Goal: Task Accomplishment & Management: Manage account settings

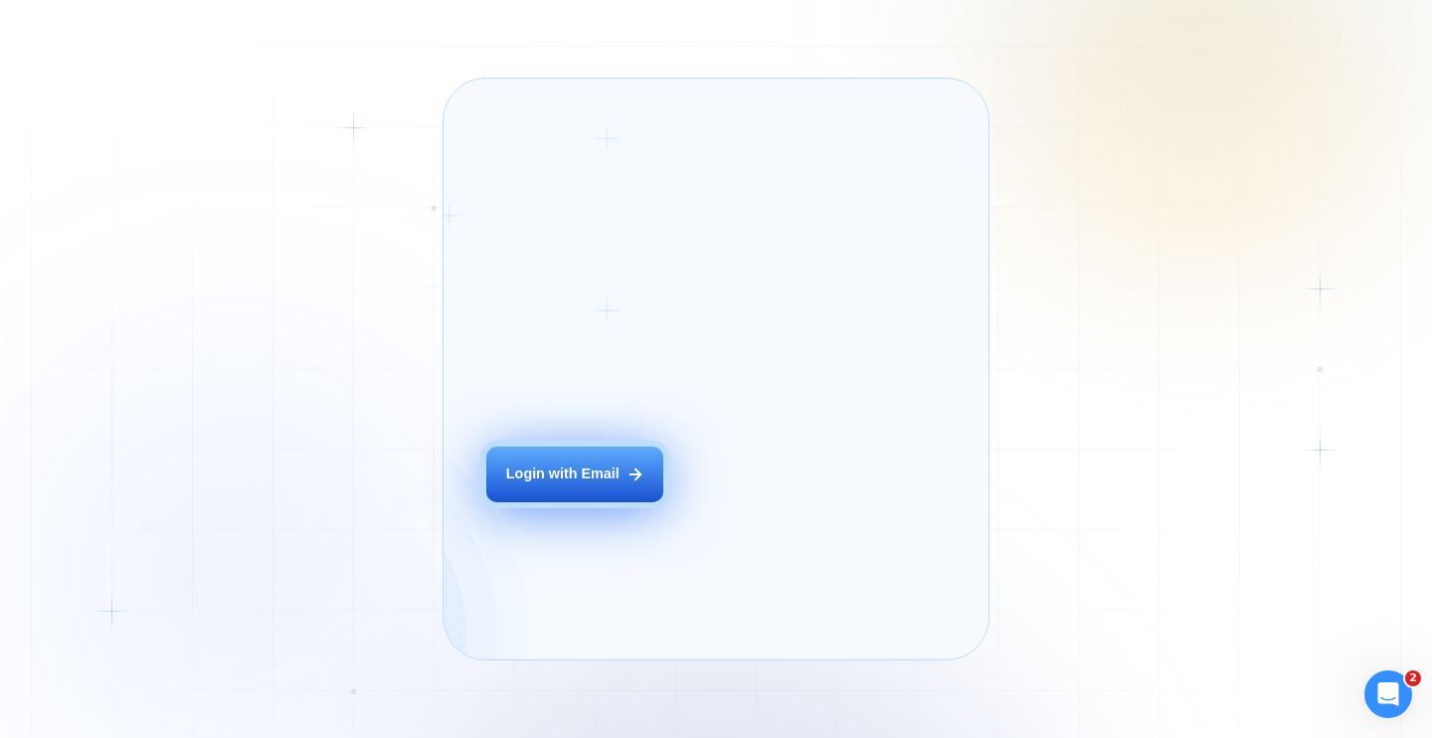
click at [646, 502] on div "Login ‍ Welcome to GigRadar. AI Business Manager for Agencies Login with Email" at bounding box center [599, 368] width 267 height 537
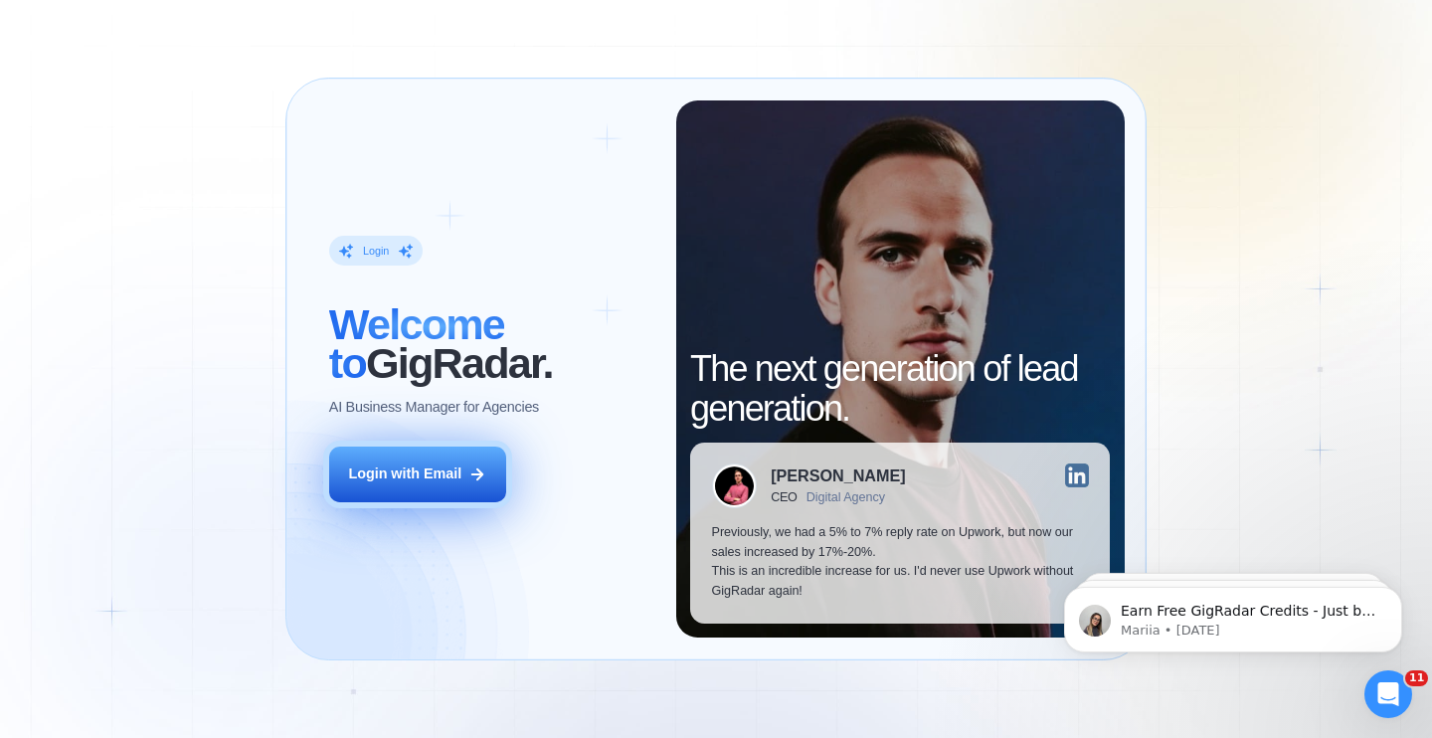
click at [386, 479] on div "Login with Email" at bounding box center [404, 475] width 113 height 20
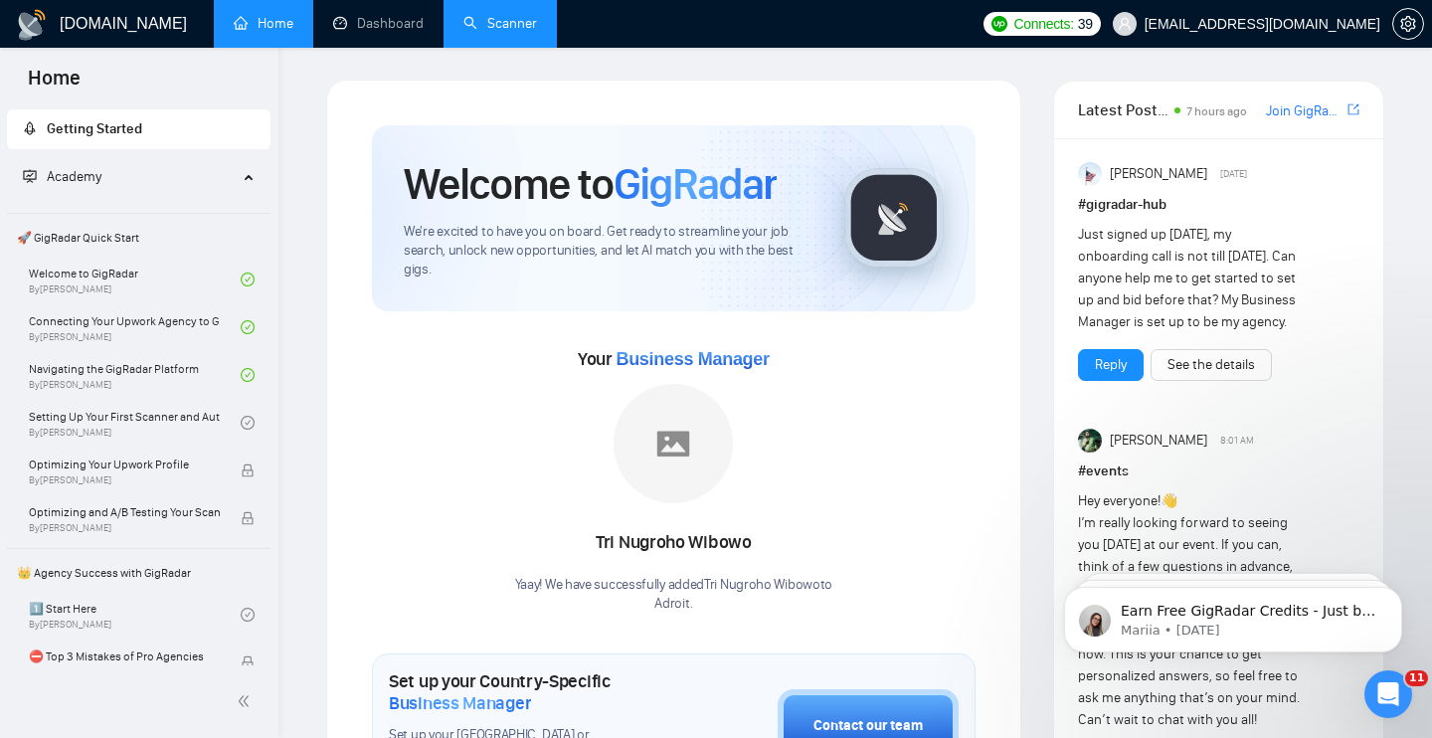
click at [491, 32] on link "Scanner" at bounding box center [501, 23] width 74 height 17
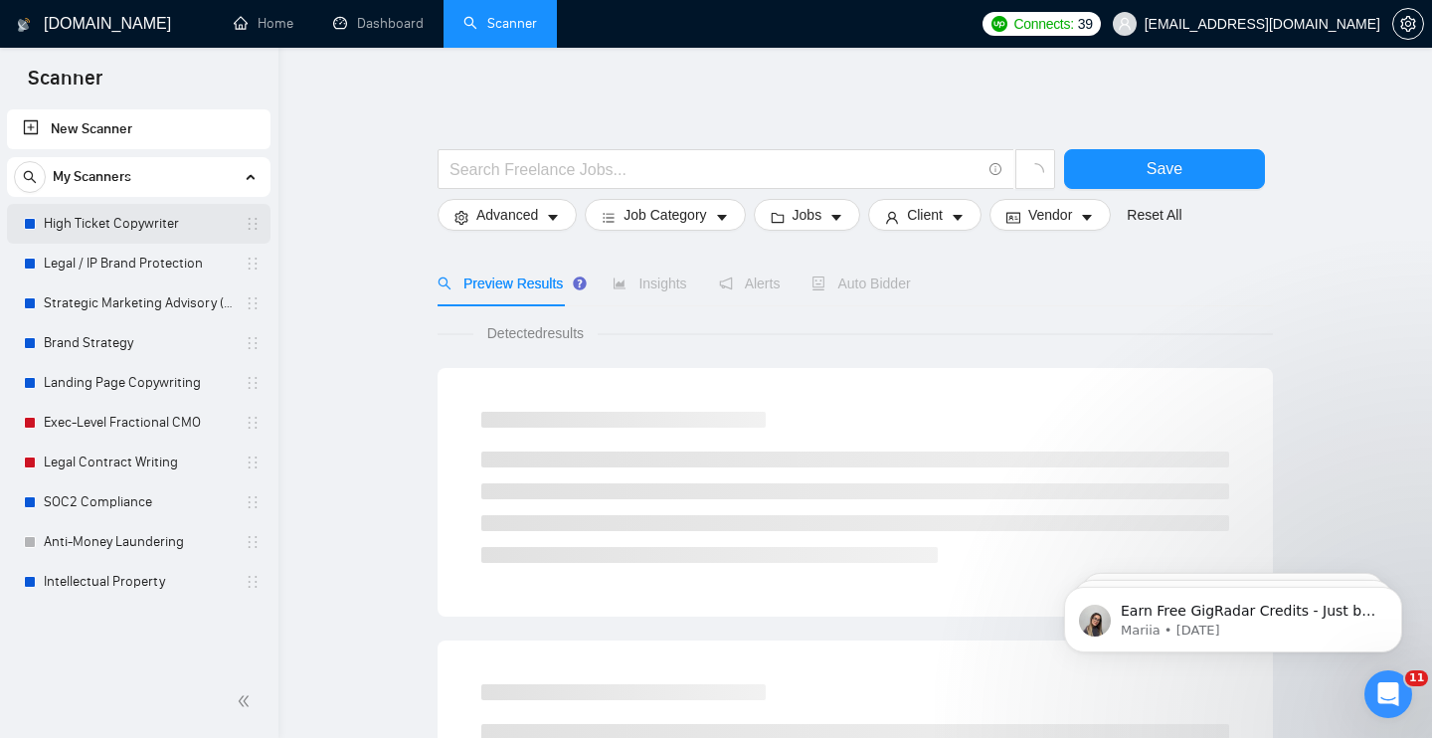
click at [226, 224] on link "High Ticket Copywriter" at bounding box center [138, 224] width 189 height 40
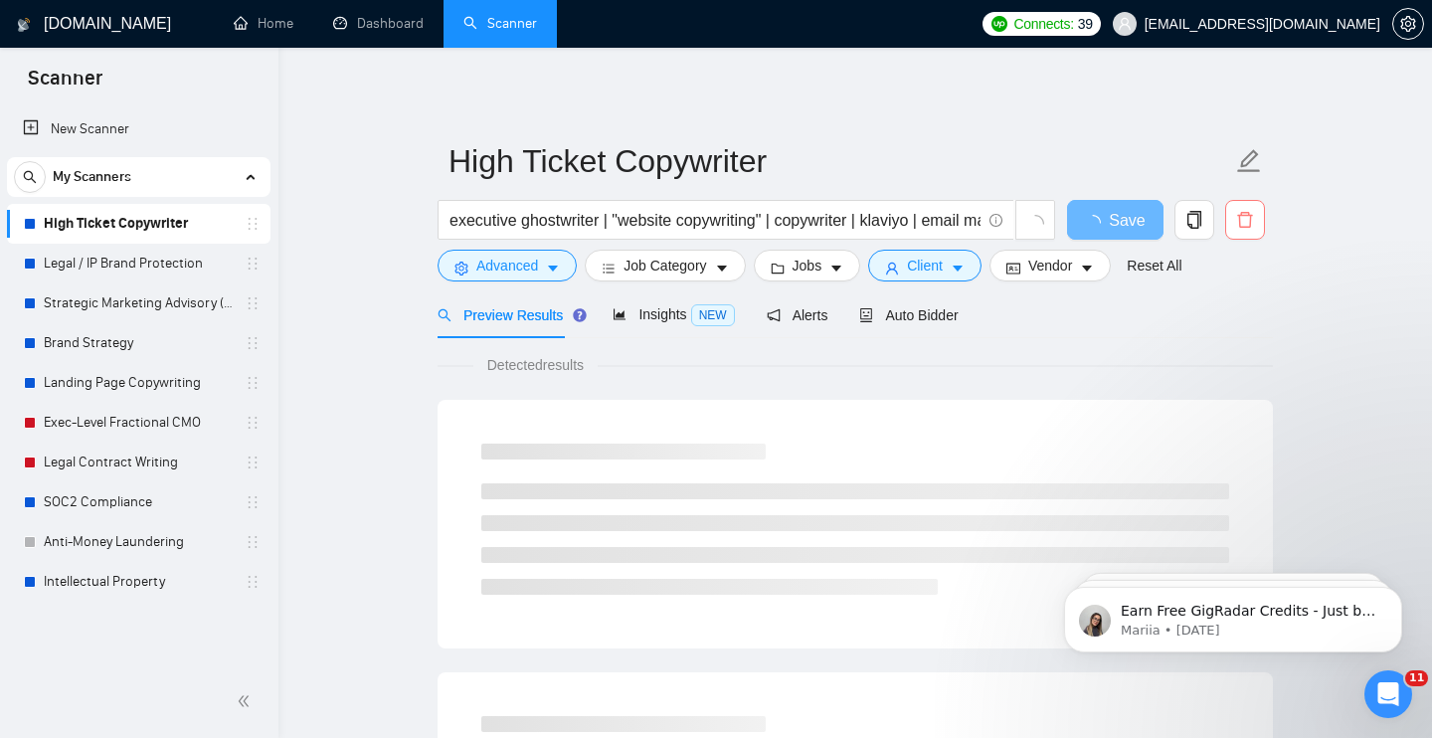
click at [1244, 222] on icon "delete" at bounding box center [1246, 220] width 18 height 18
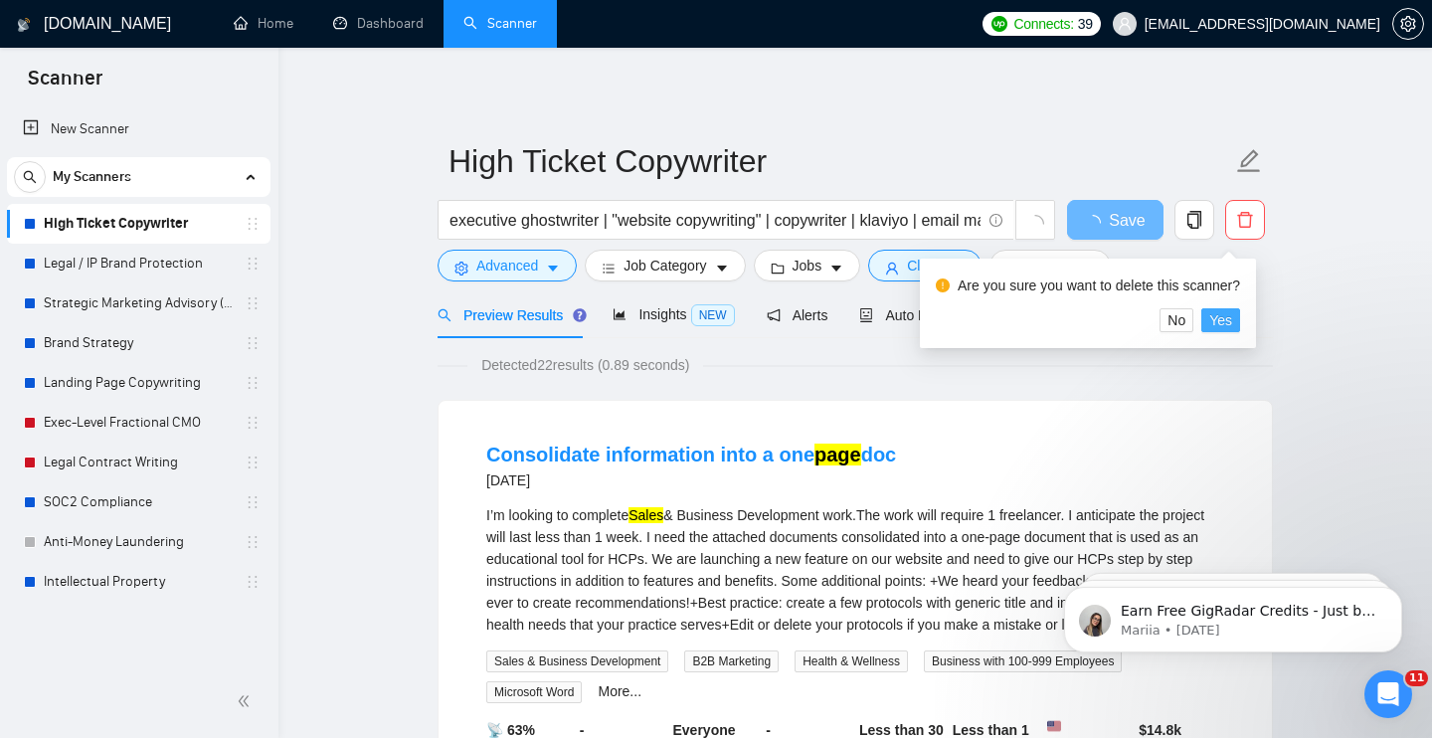
click at [1229, 319] on span "Yes" at bounding box center [1221, 320] width 23 height 22
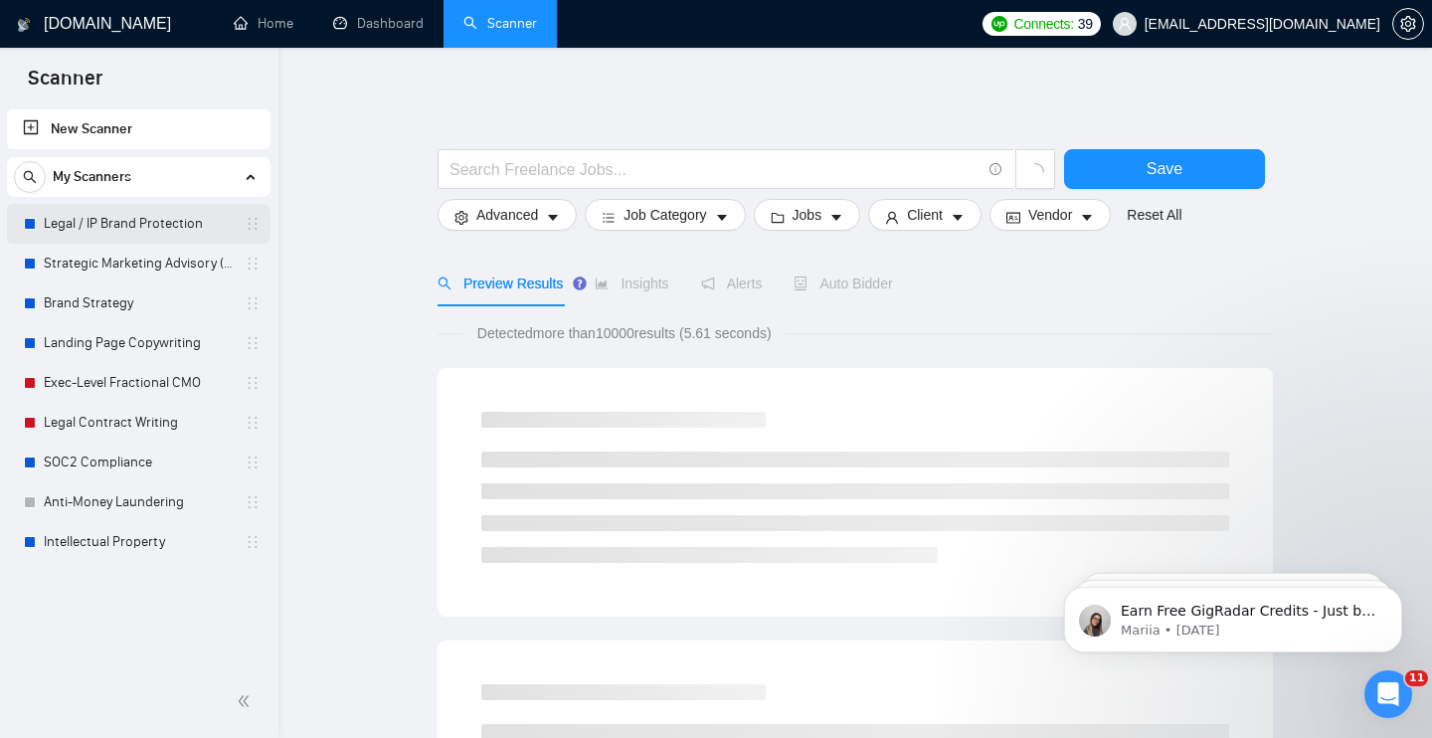
click at [183, 219] on link "Legal / IP Brand Protection" at bounding box center [138, 224] width 189 height 40
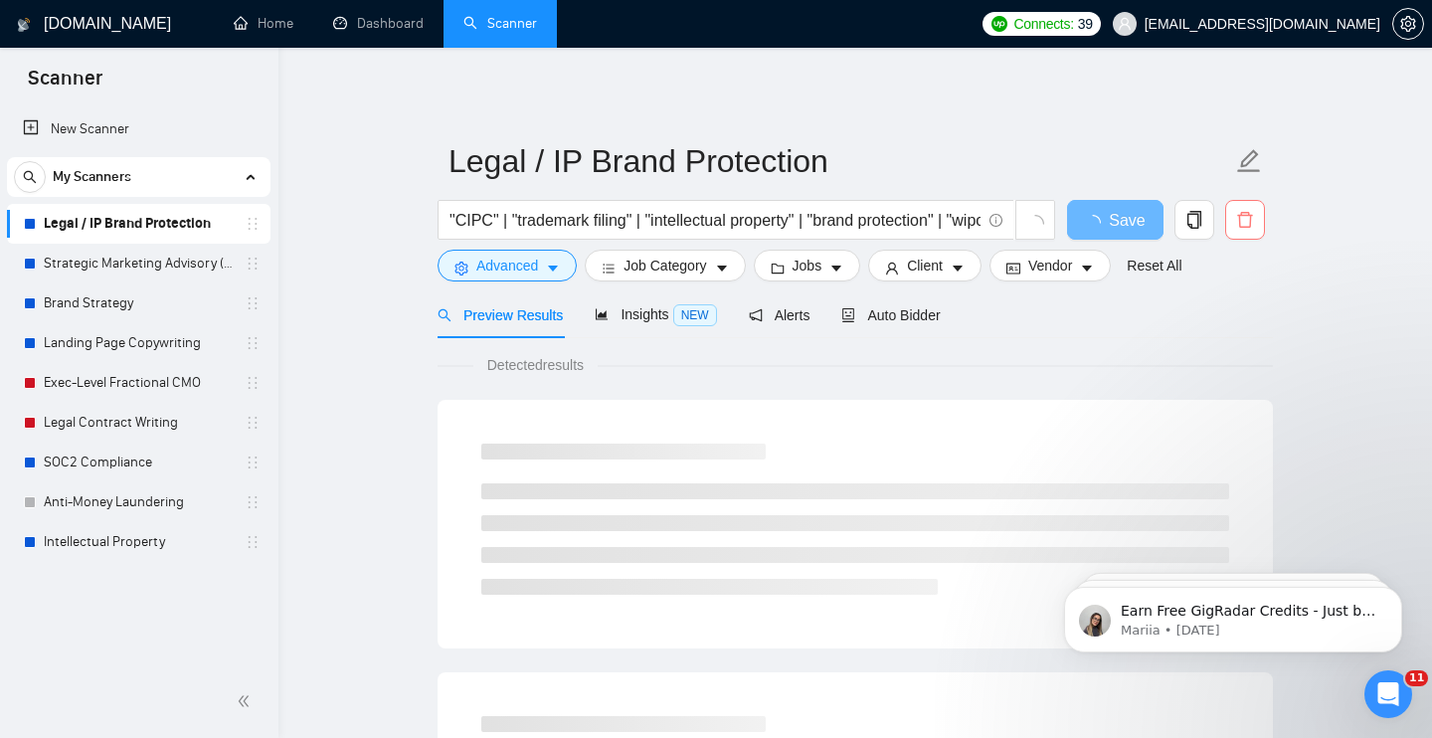
click at [1255, 220] on span "delete" at bounding box center [1246, 220] width 38 height 18
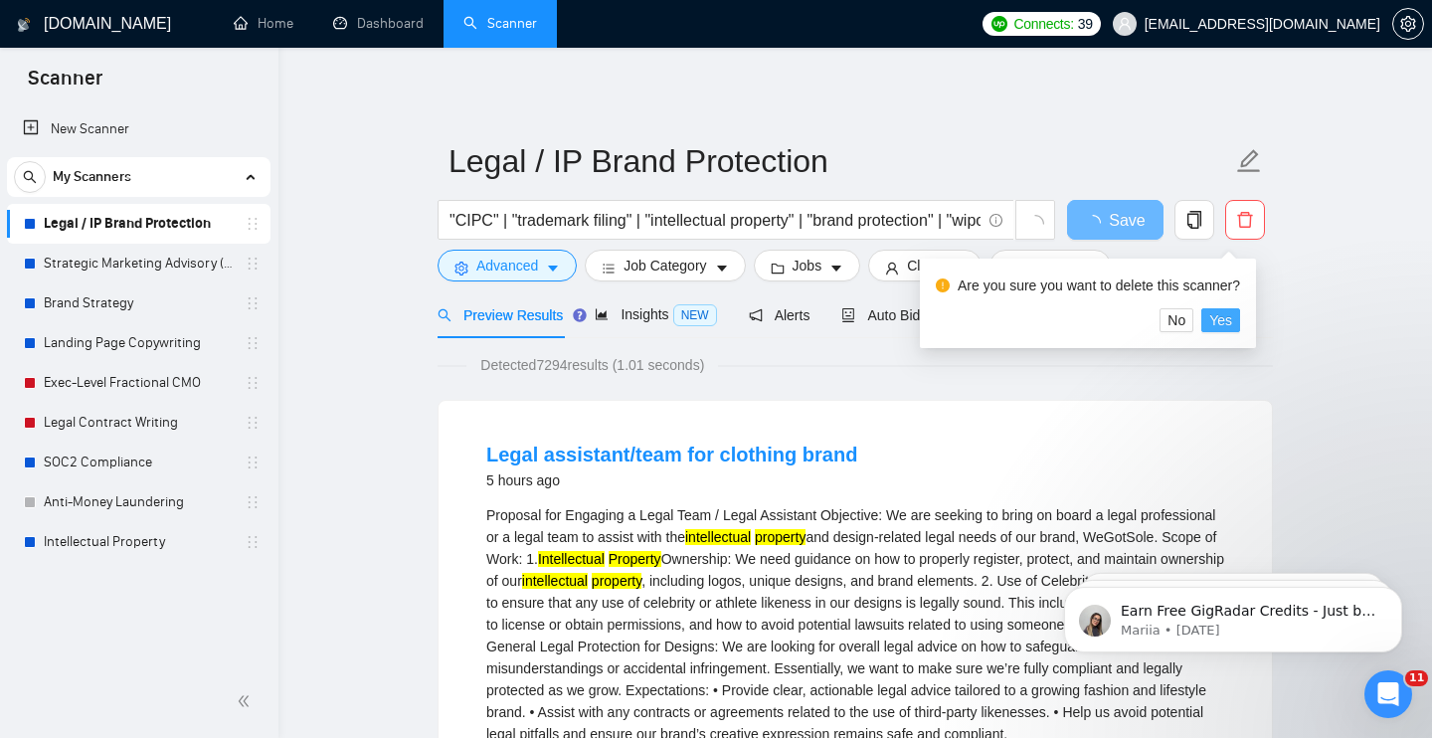
click at [1233, 316] on span "Yes" at bounding box center [1221, 320] width 23 height 22
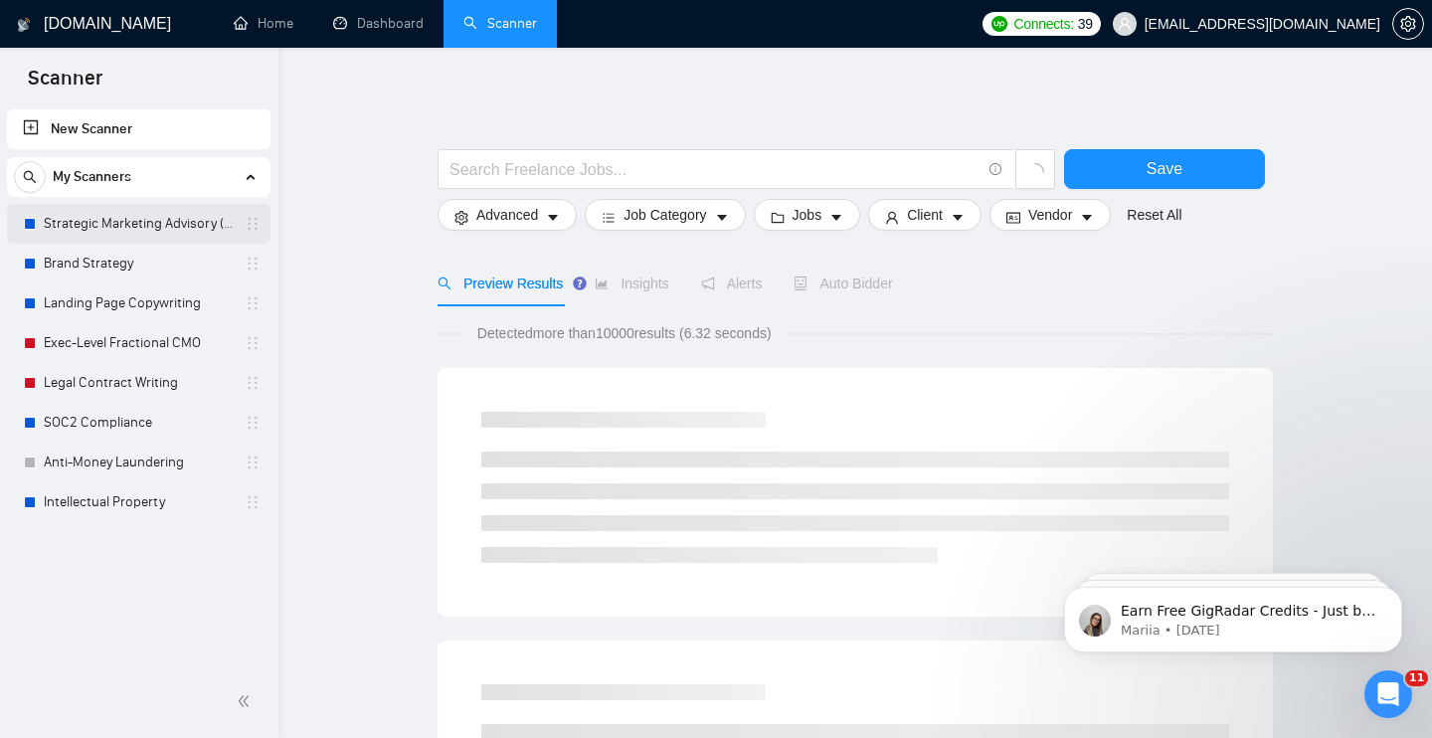
click at [145, 222] on link "Strategic Marketing Advisory (CMO-lite)" at bounding box center [138, 224] width 189 height 40
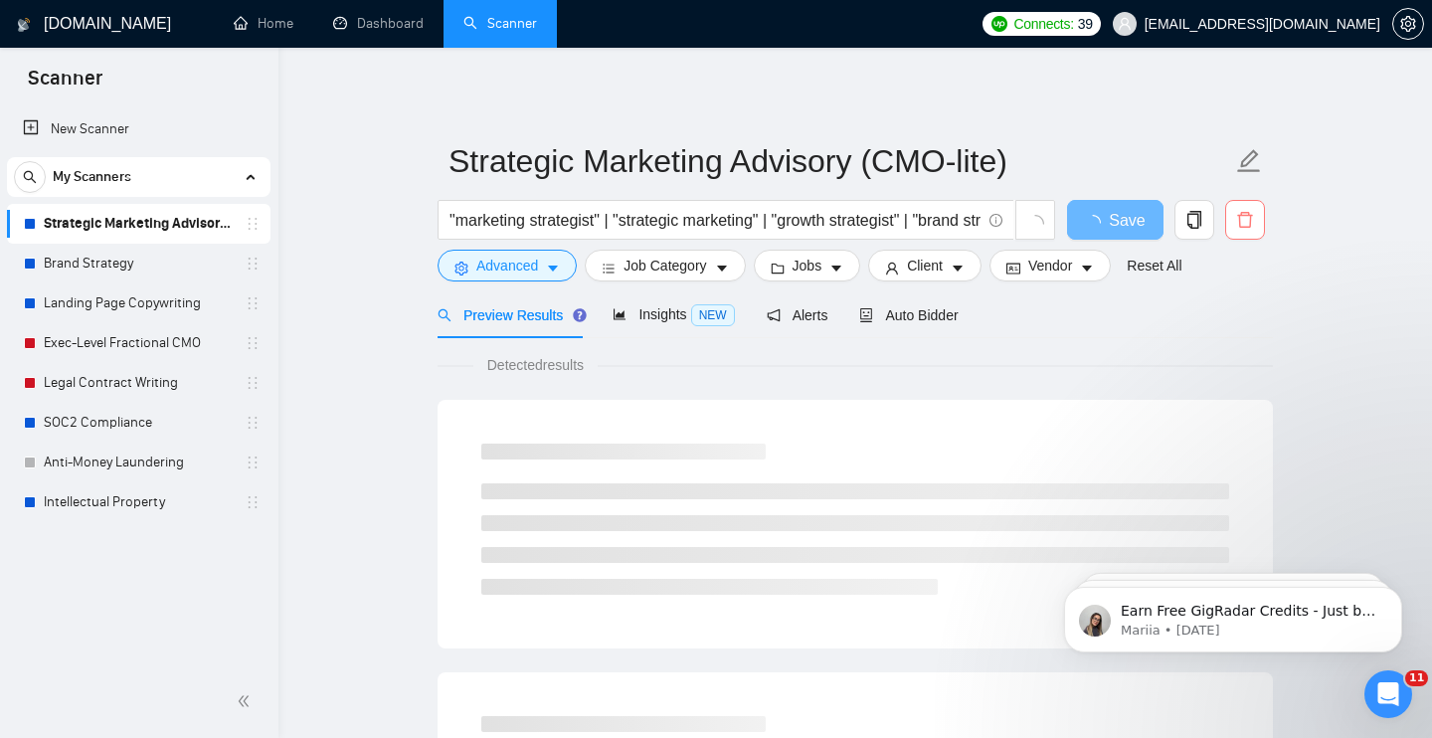
click at [1244, 214] on icon "delete" at bounding box center [1246, 220] width 18 height 18
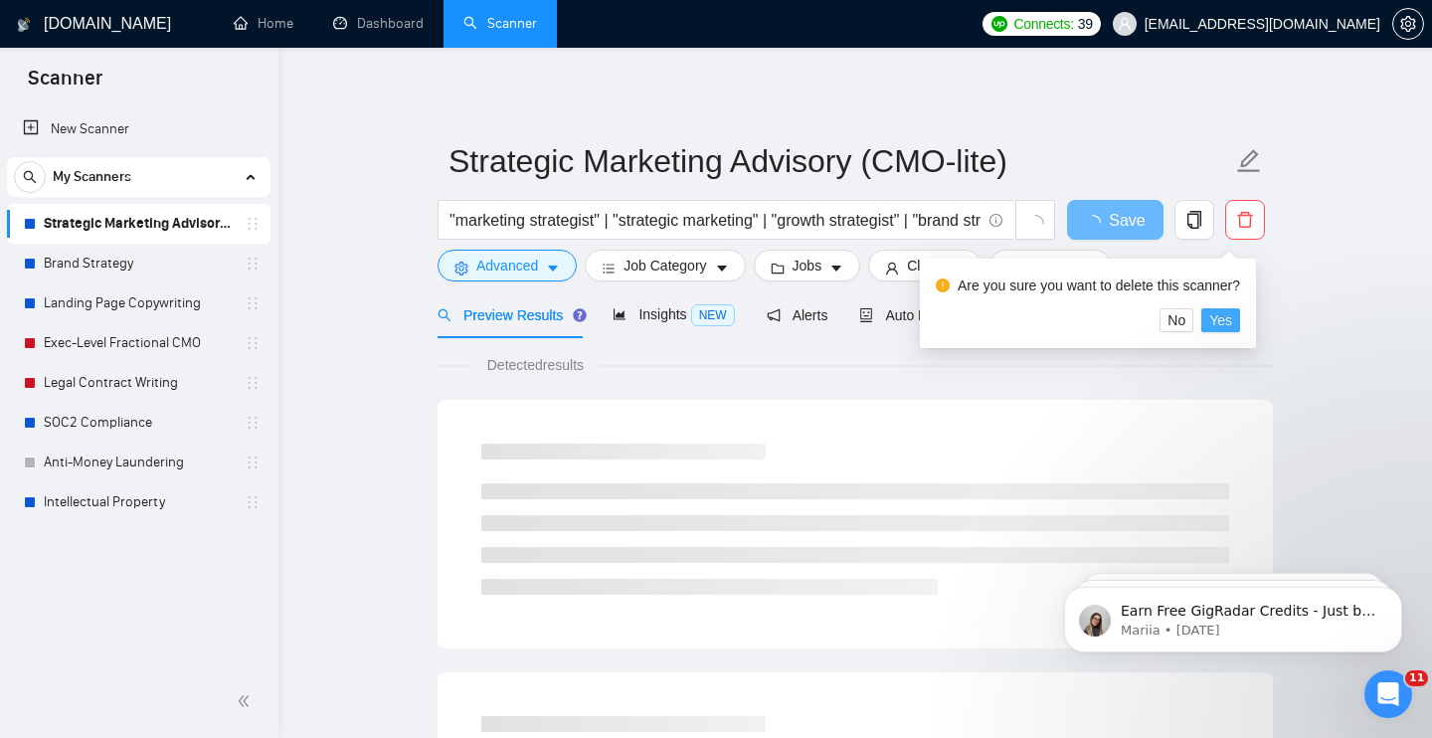
click at [1233, 320] on span "Yes" at bounding box center [1221, 320] width 23 height 22
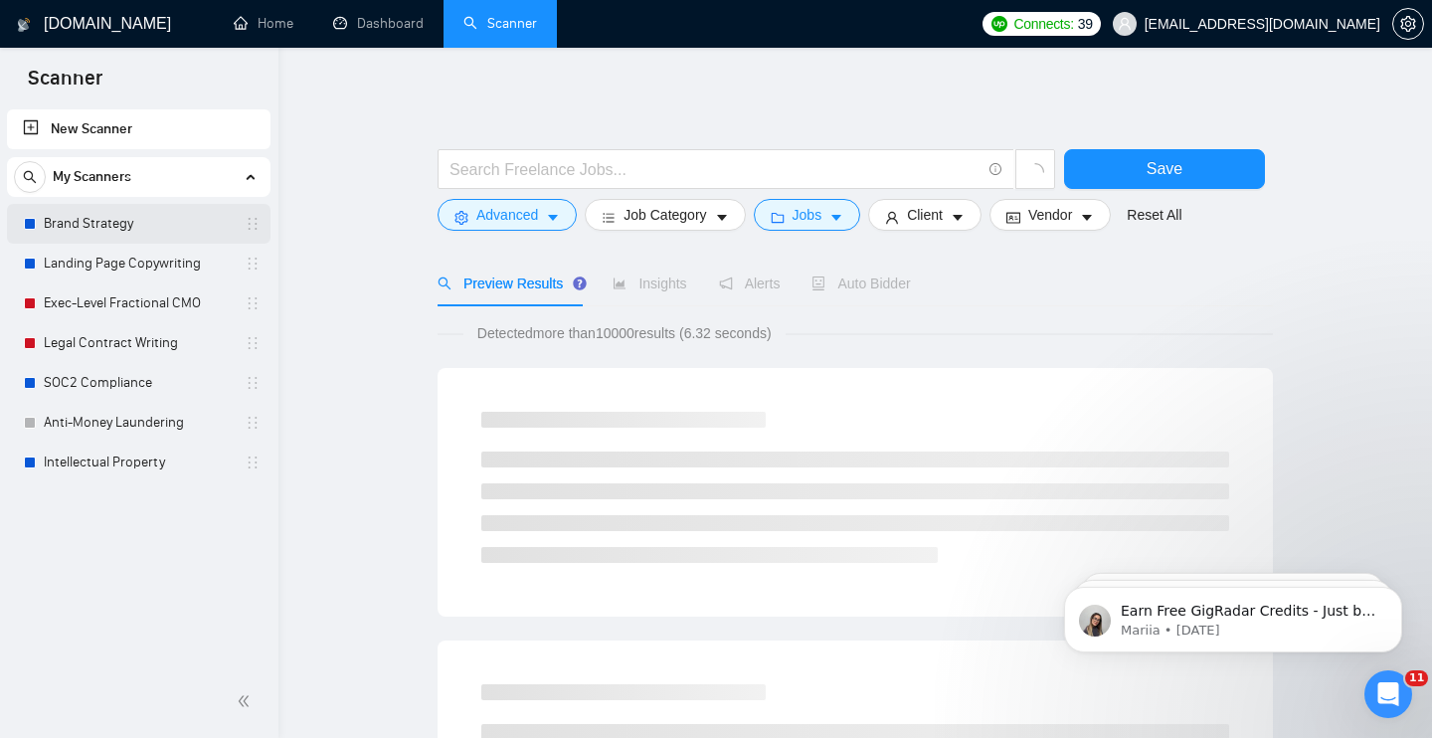
click at [89, 225] on link "Brand Strategy" at bounding box center [138, 224] width 189 height 40
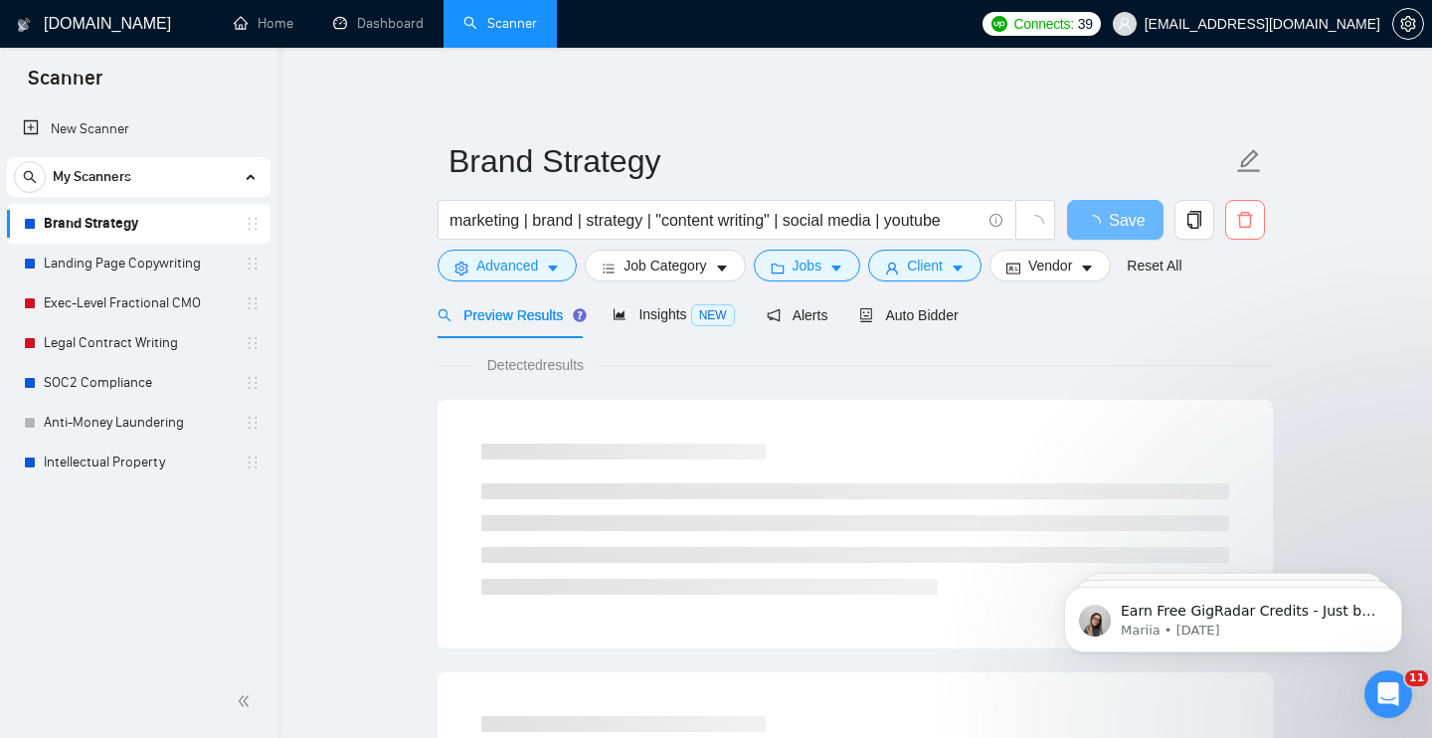
click at [1253, 223] on icon "delete" at bounding box center [1246, 220] width 18 height 18
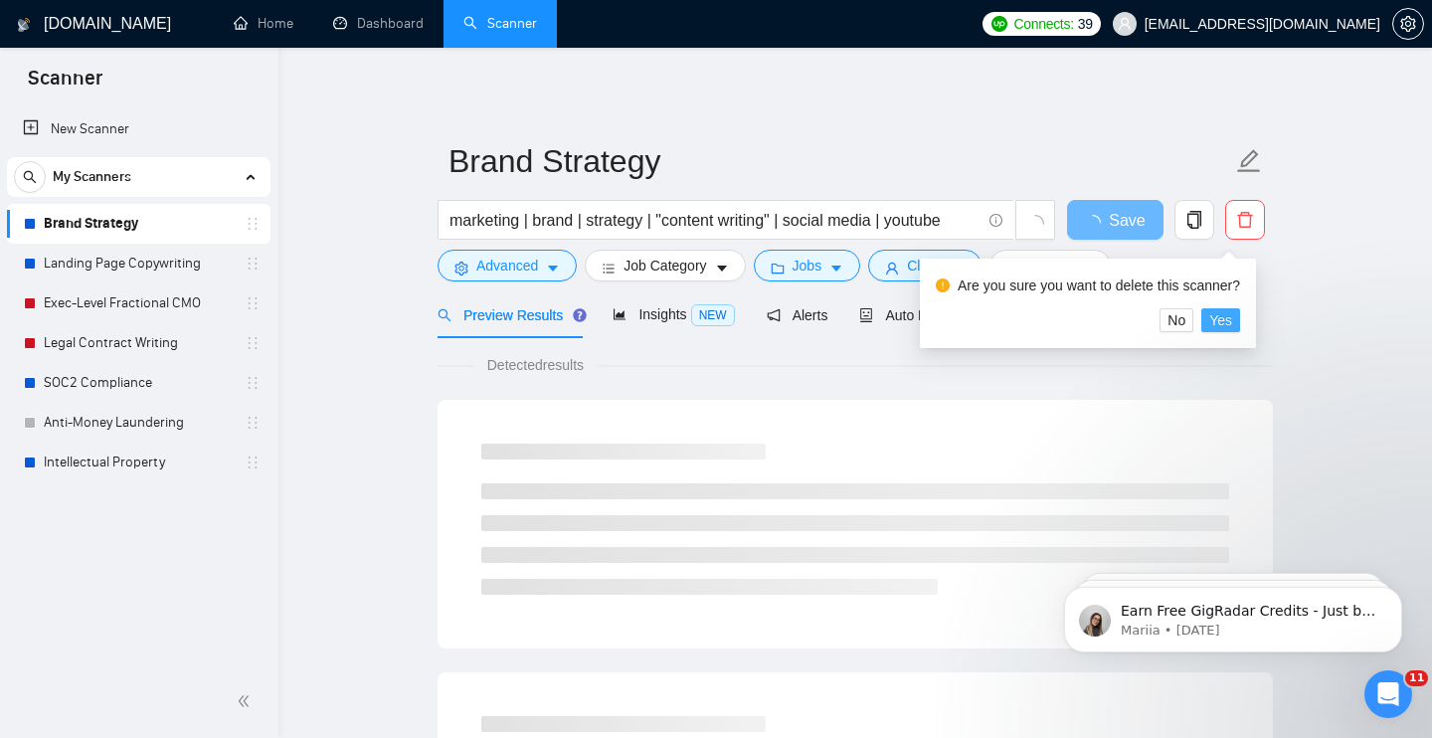
click at [1226, 325] on span "Yes" at bounding box center [1221, 320] width 23 height 22
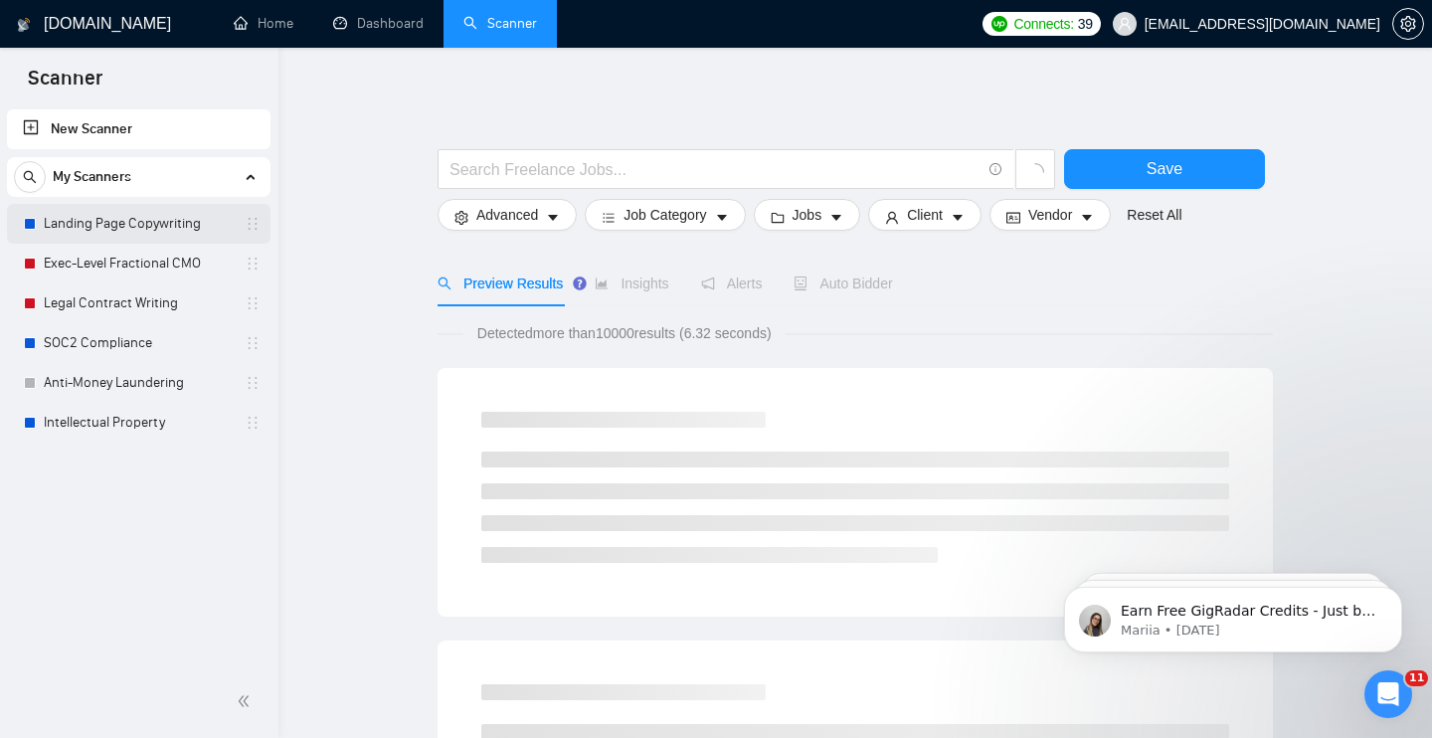
click at [167, 223] on link "Landing Page Copywriting" at bounding box center [138, 224] width 189 height 40
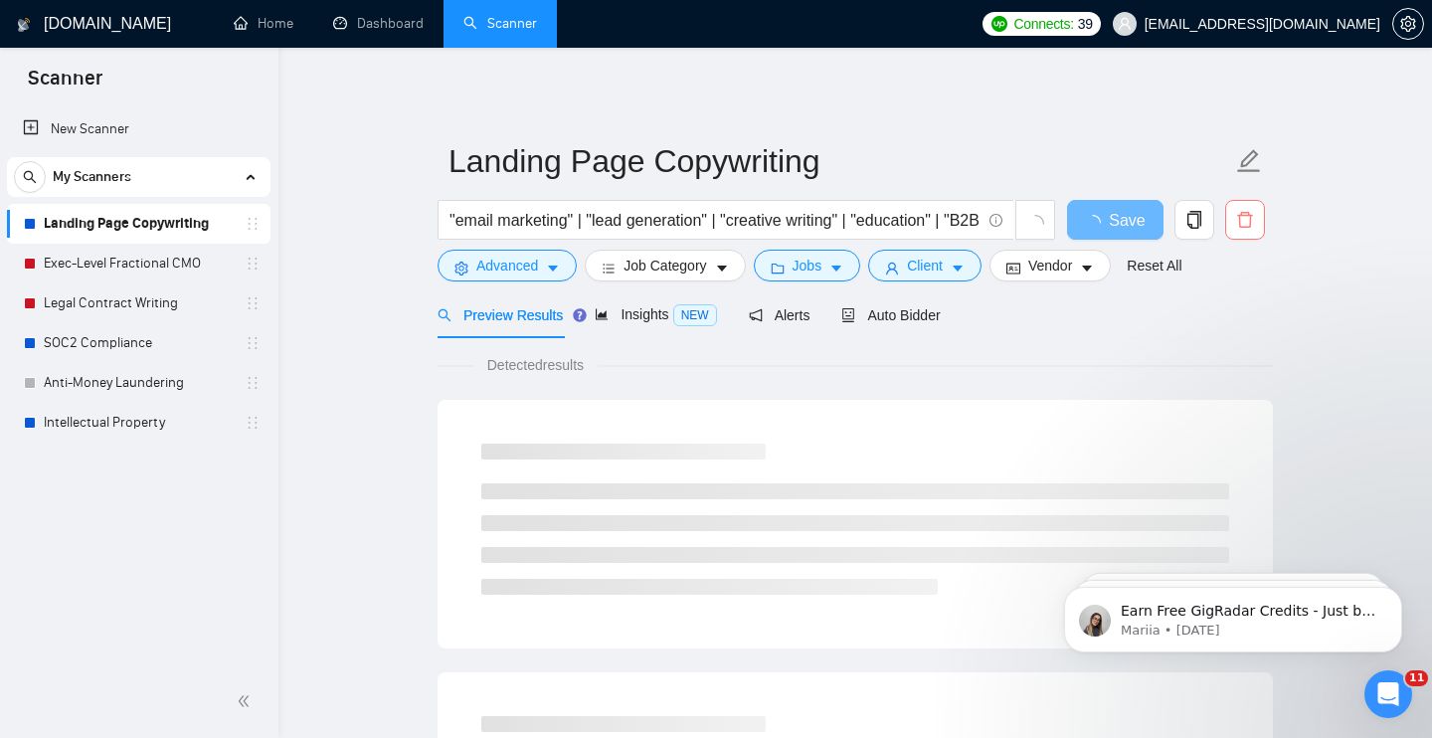
click at [1244, 223] on icon "delete" at bounding box center [1246, 220] width 18 height 18
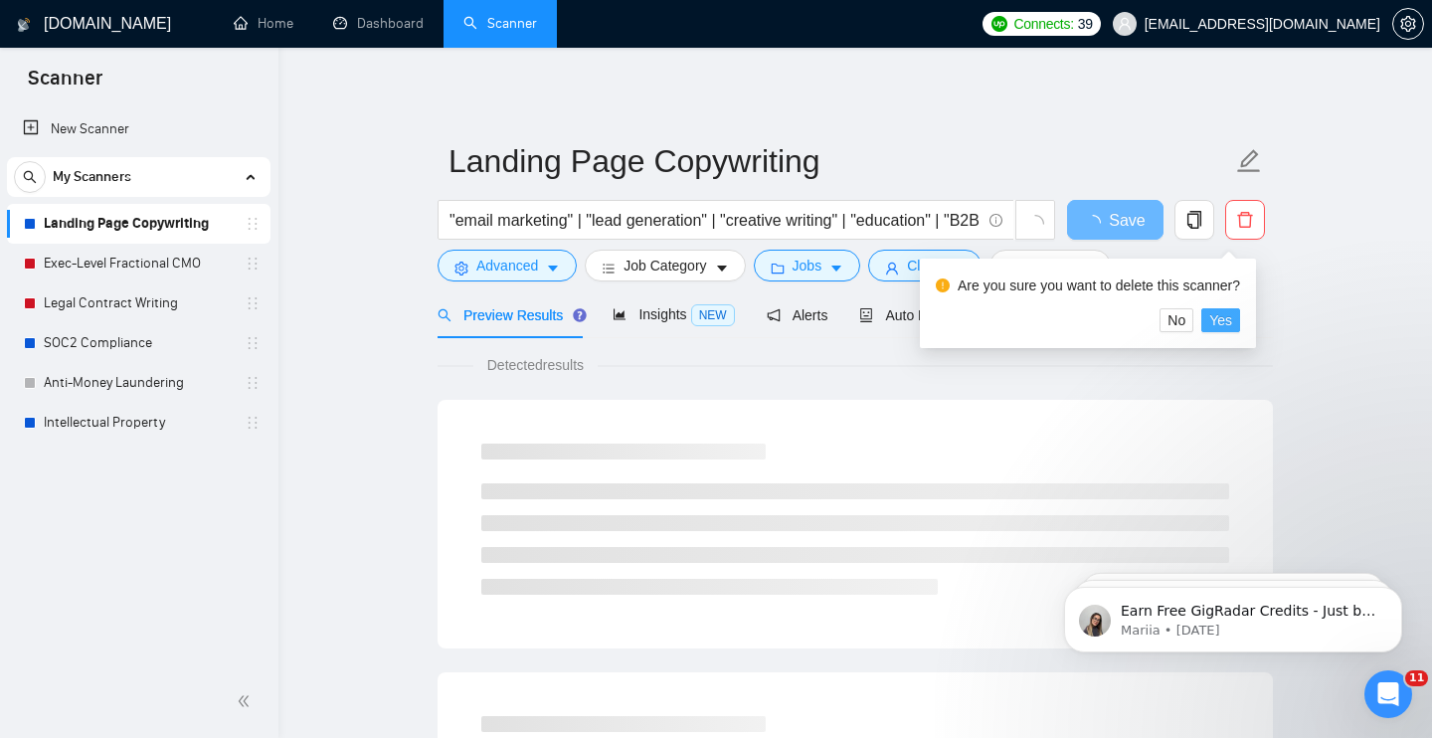
click at [1233, 321] on span "Yes" at bounding box center [1221, 320] width 23 height 22
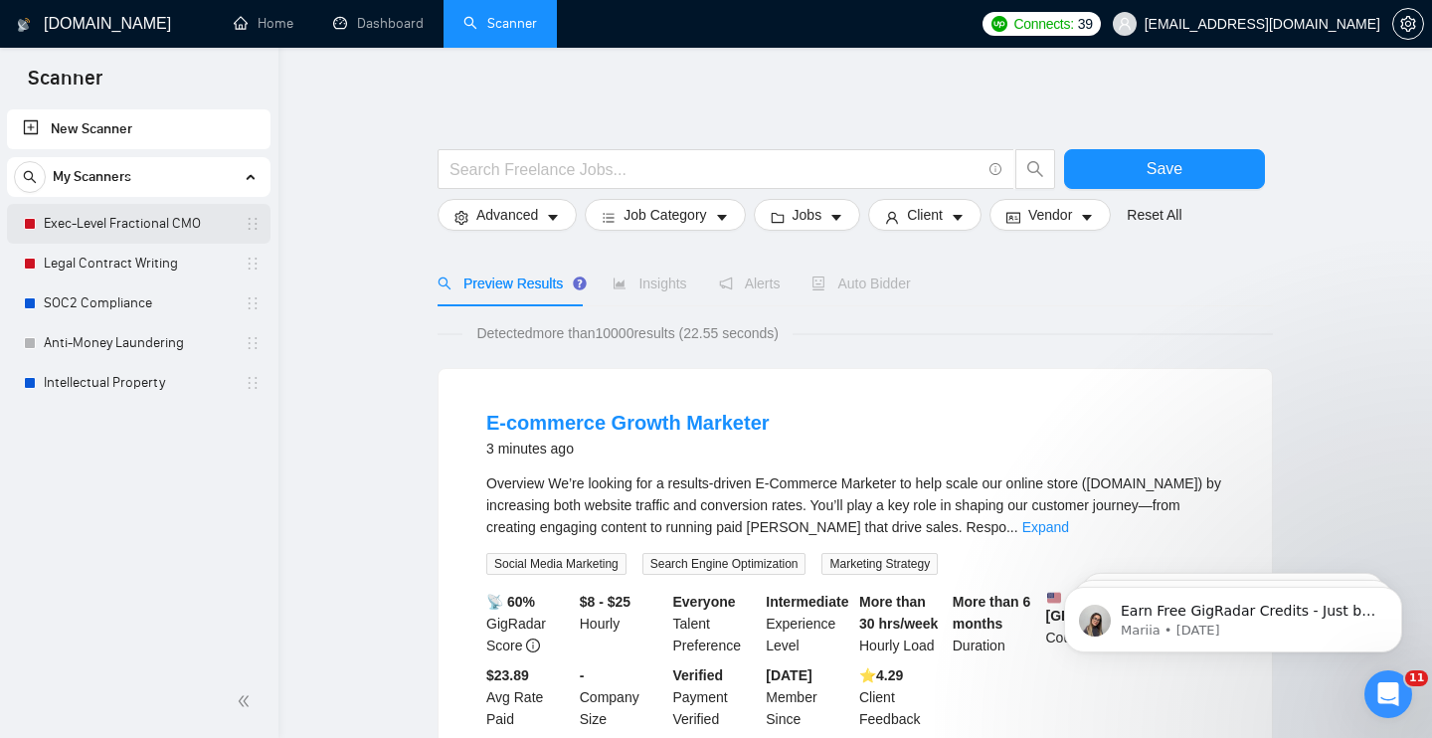
click at [113, 222] on link "Exec-Level Fractional CMO" at bounding box center [138, 224] width 189 height 40
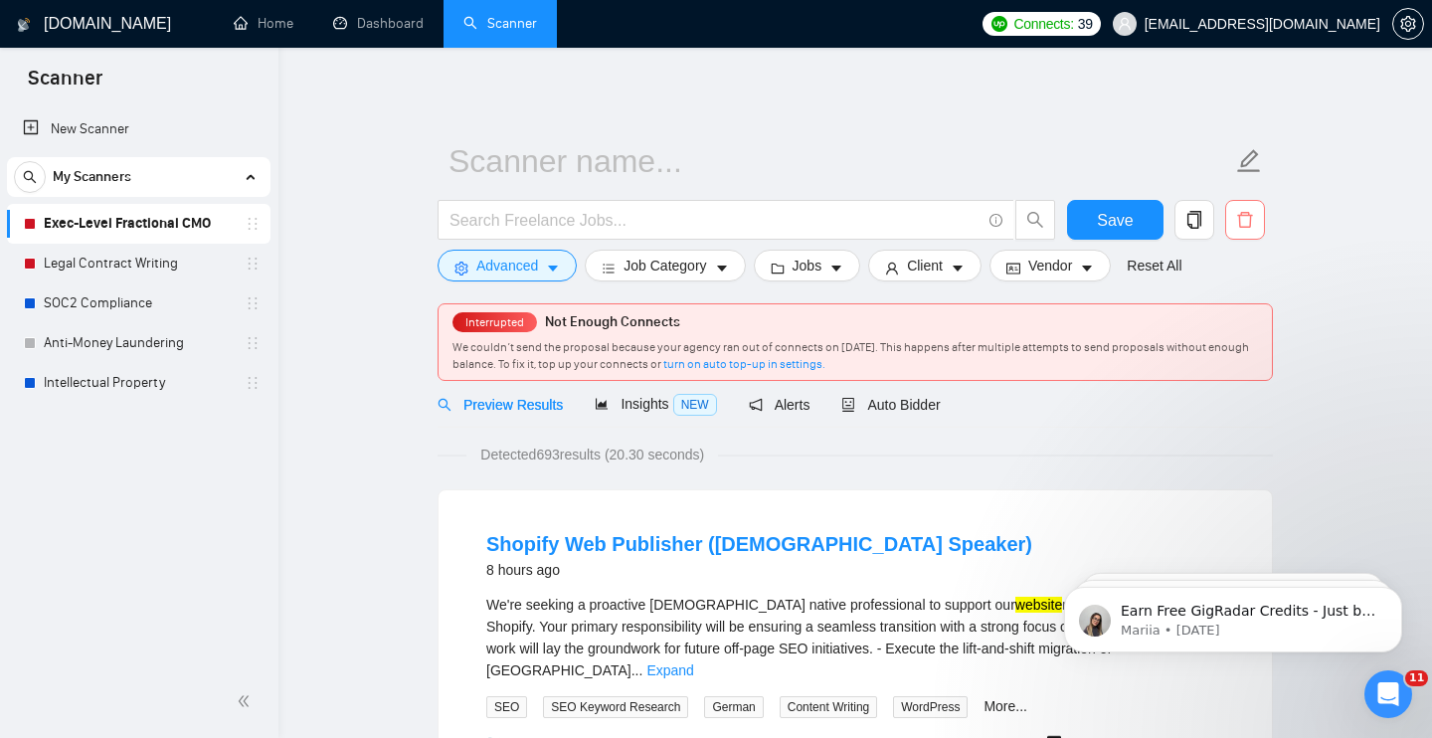
click at [1251, 219] on icon "delete" at bounding box center [1246, 220] width 18 height 18
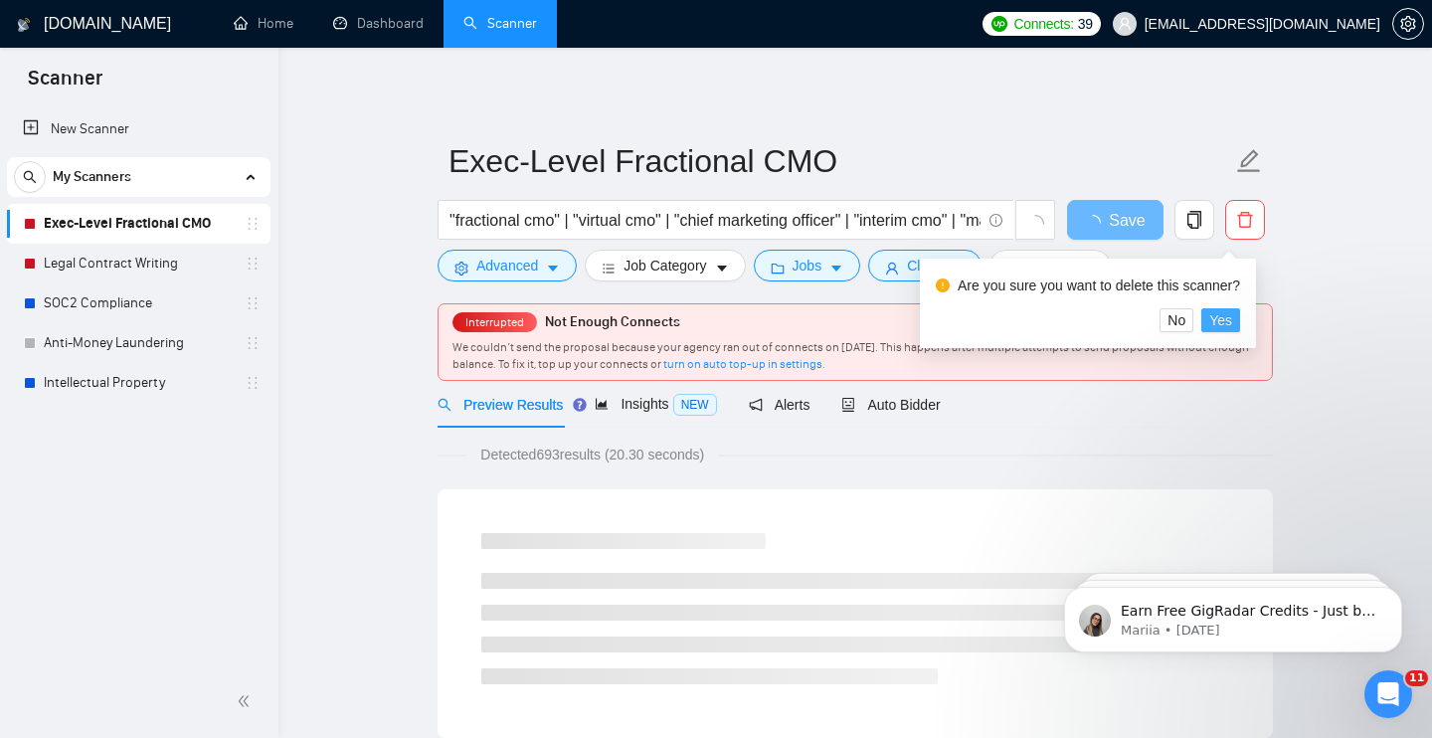
click at [1230, 319] on span "Yes" at bounding box center [1221, 320] width 23 height 22
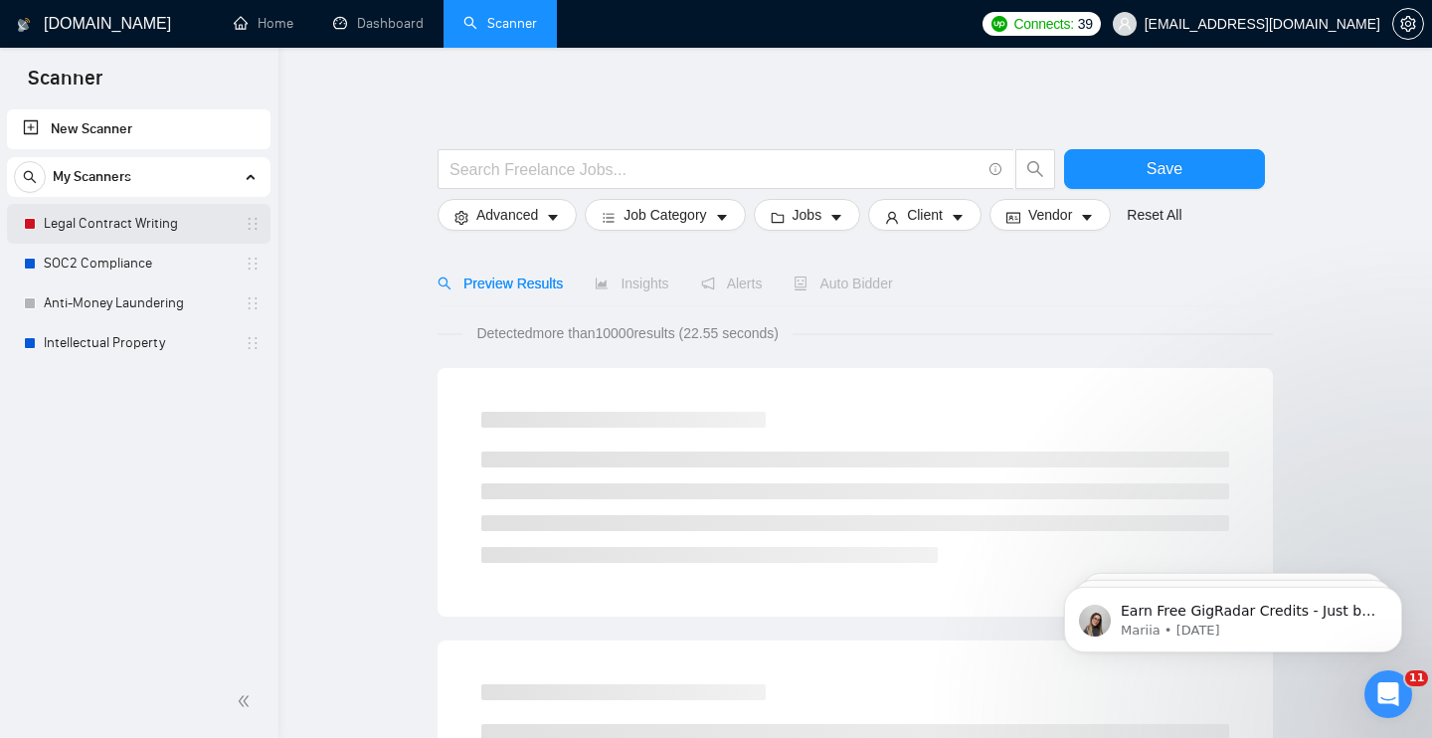
click at [107, 270] on link "SOC2 Compliance" at bounding box center [138, 264] width 189 height 40
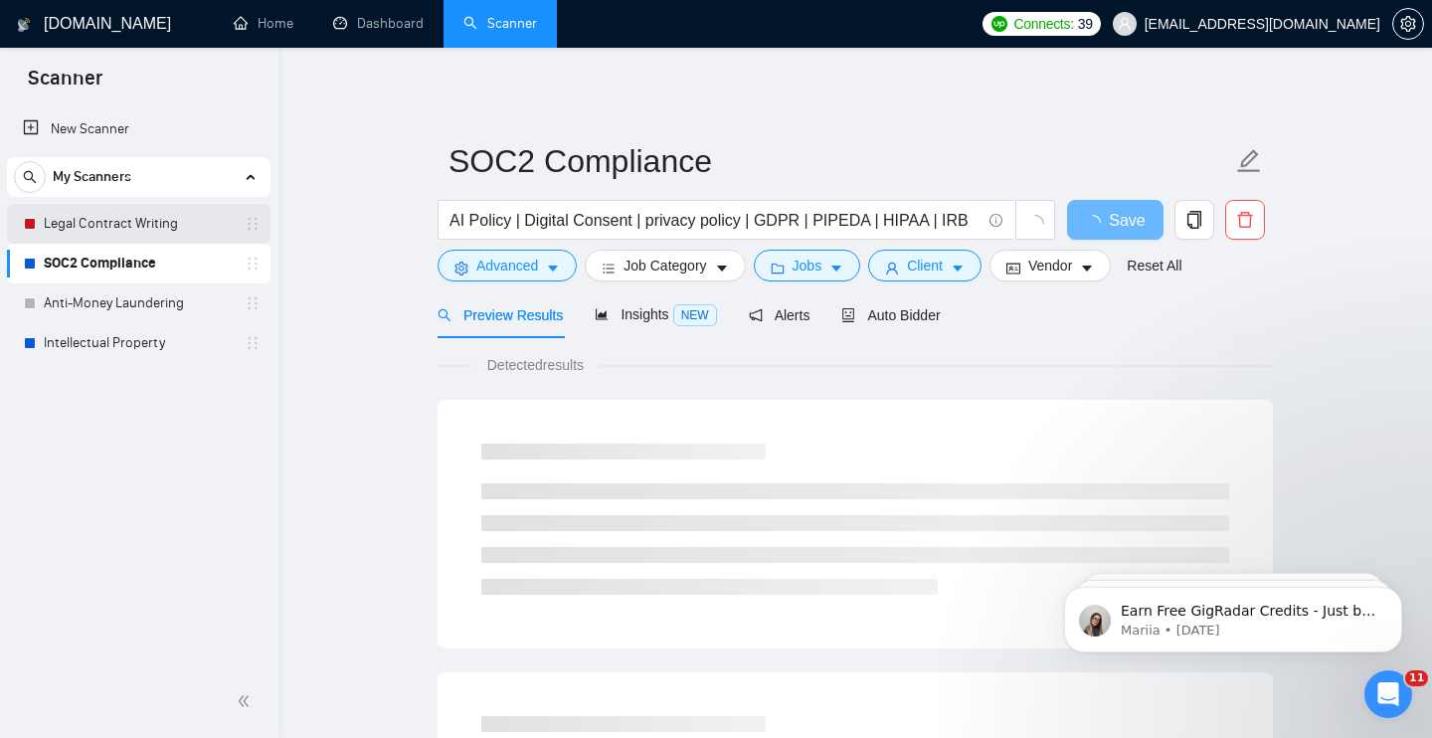
click at [187, 228] on link "Legal Contract Writing" at bounding box center [138, 224] width 189 height 40
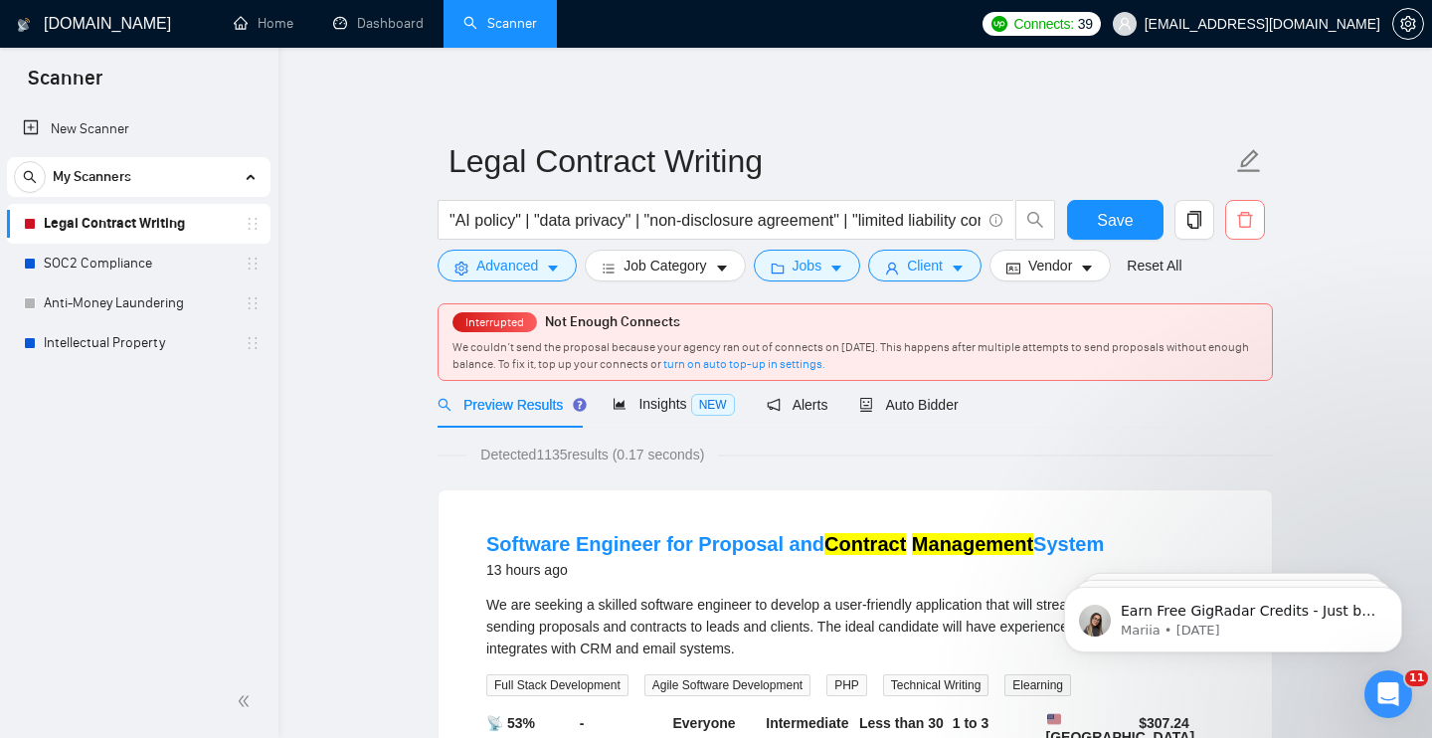
click at [1248, 223] on icon "delete" at bounding box center [1246, 220] width 18 height 18
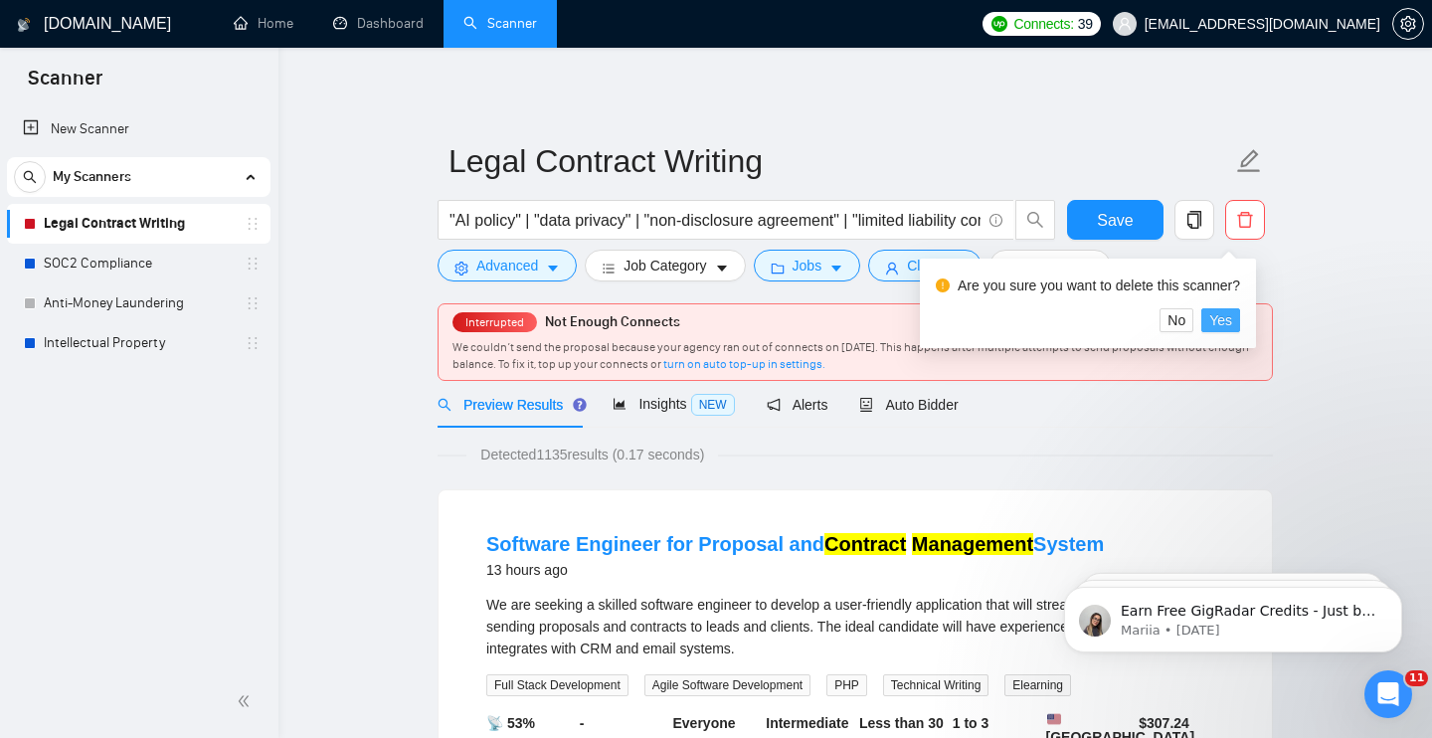
click at [1232, 320] on span "Yes" at bounding box center [1221, 320] width 23 height 22
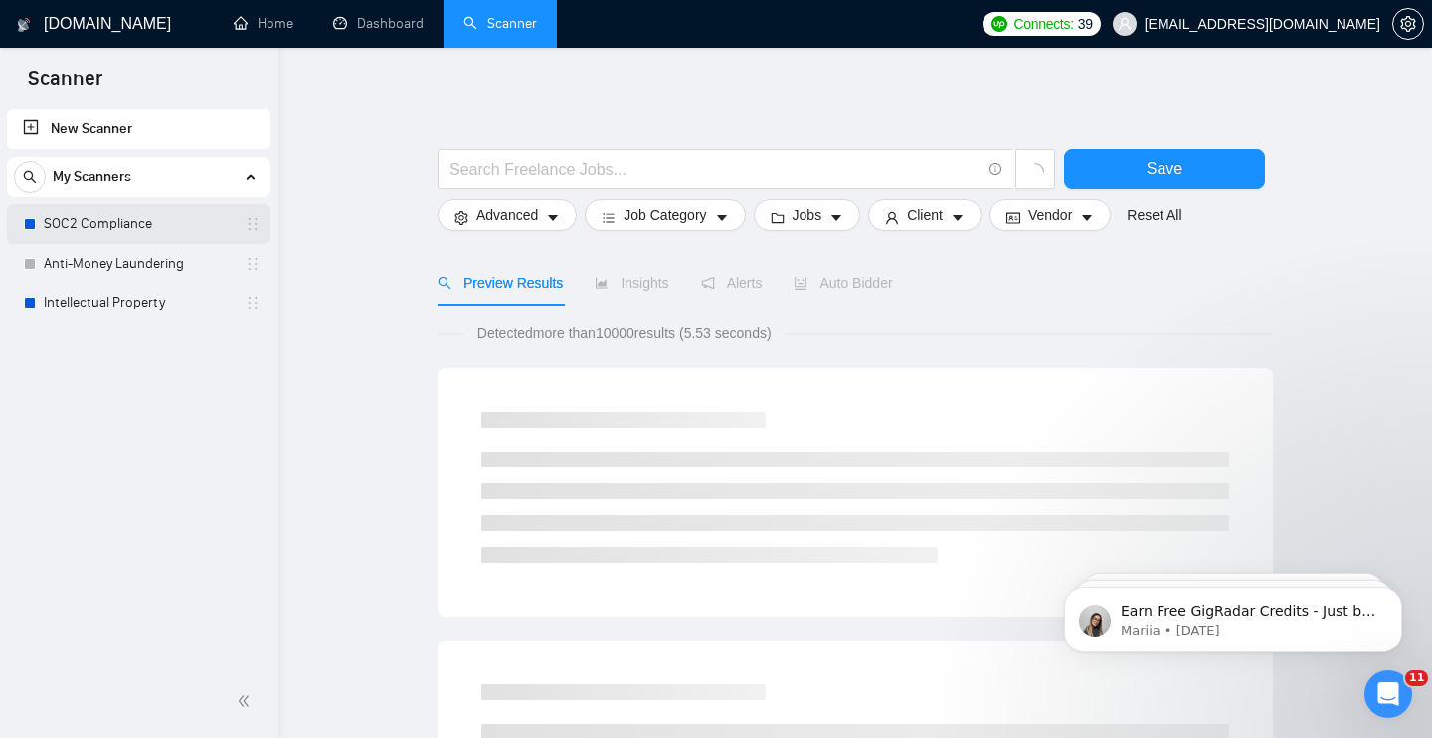
click at [89, 220] on link "SOC2 Compliance" at bounding box center [138, 224] width 189 height 40
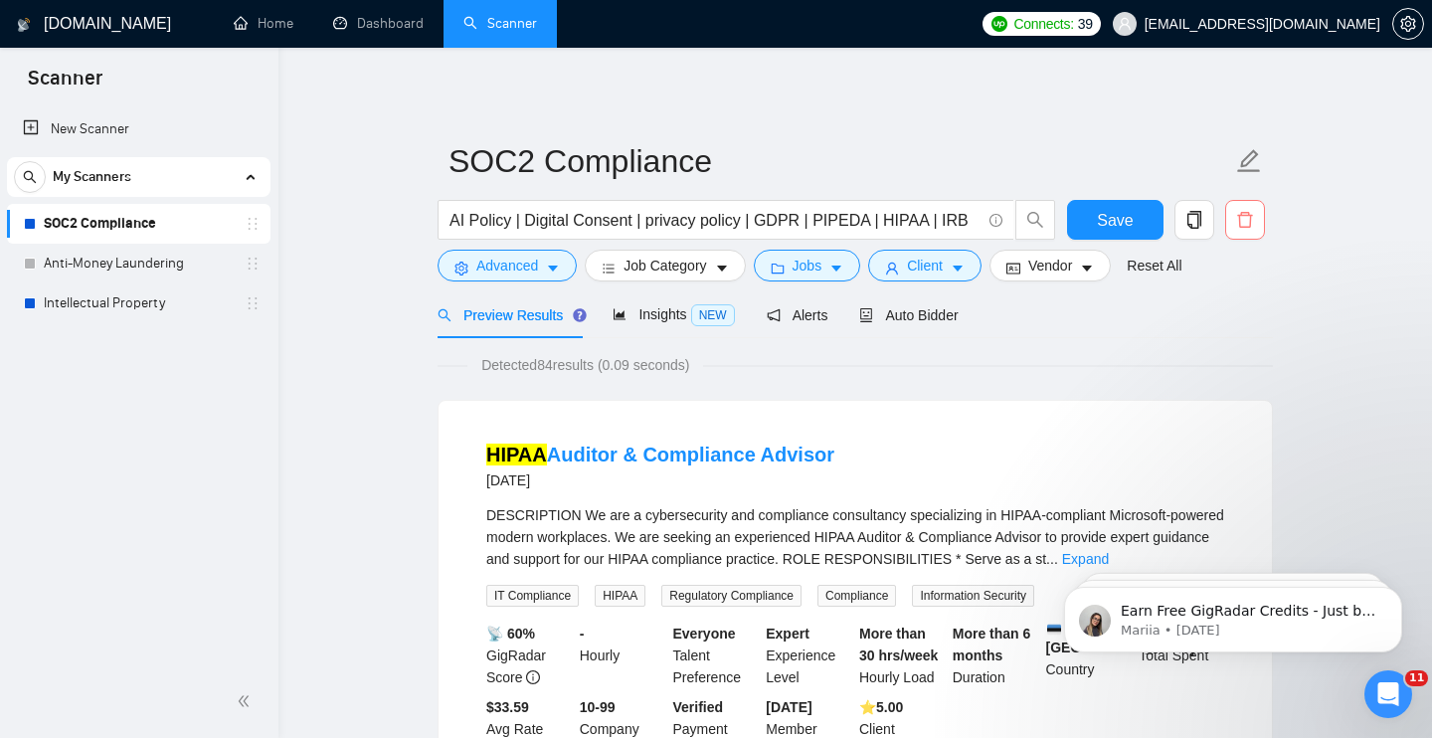
click at [1253, 222] on icon "delete" at bounding box center [1246, 220] width 18 height 18
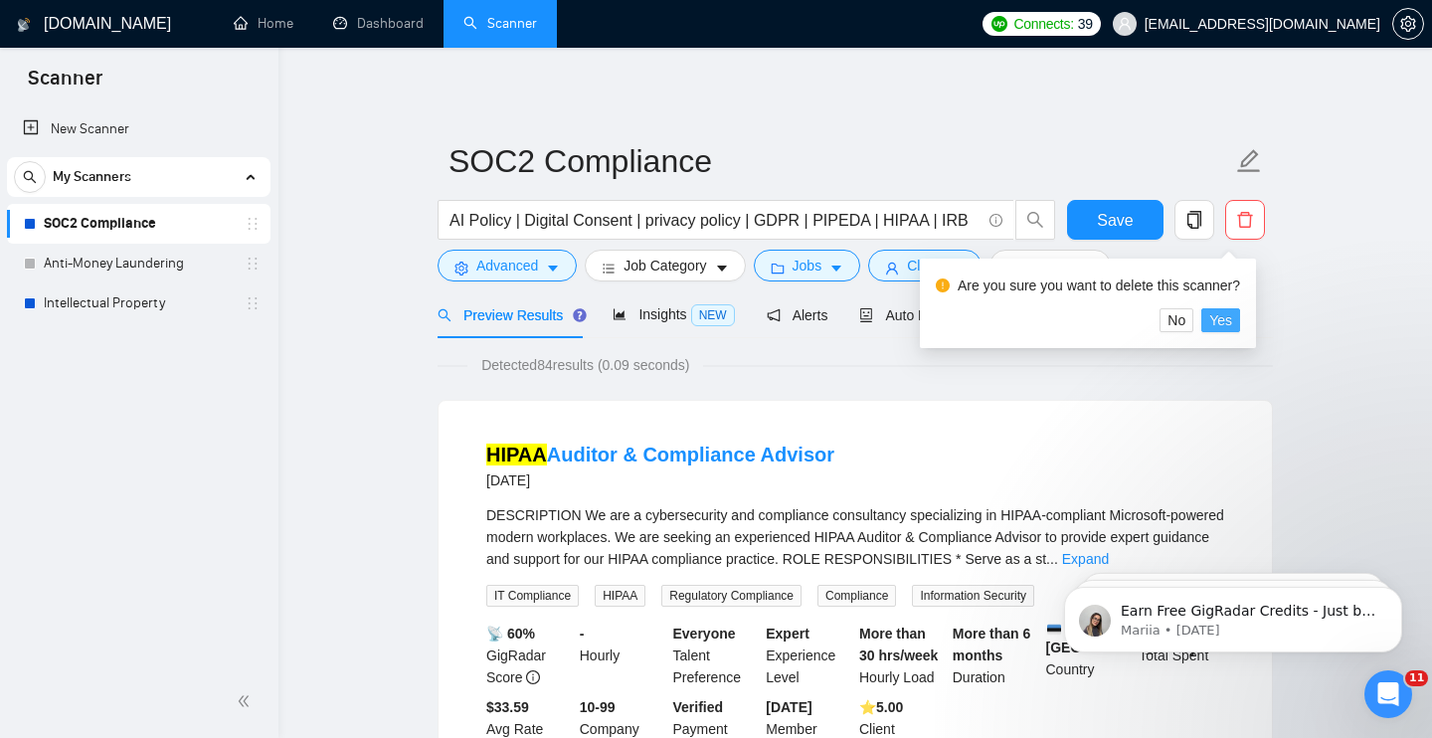
click at [1240, 319] on button "Yes" at bounding box center [1221, 320] width 39 height 24
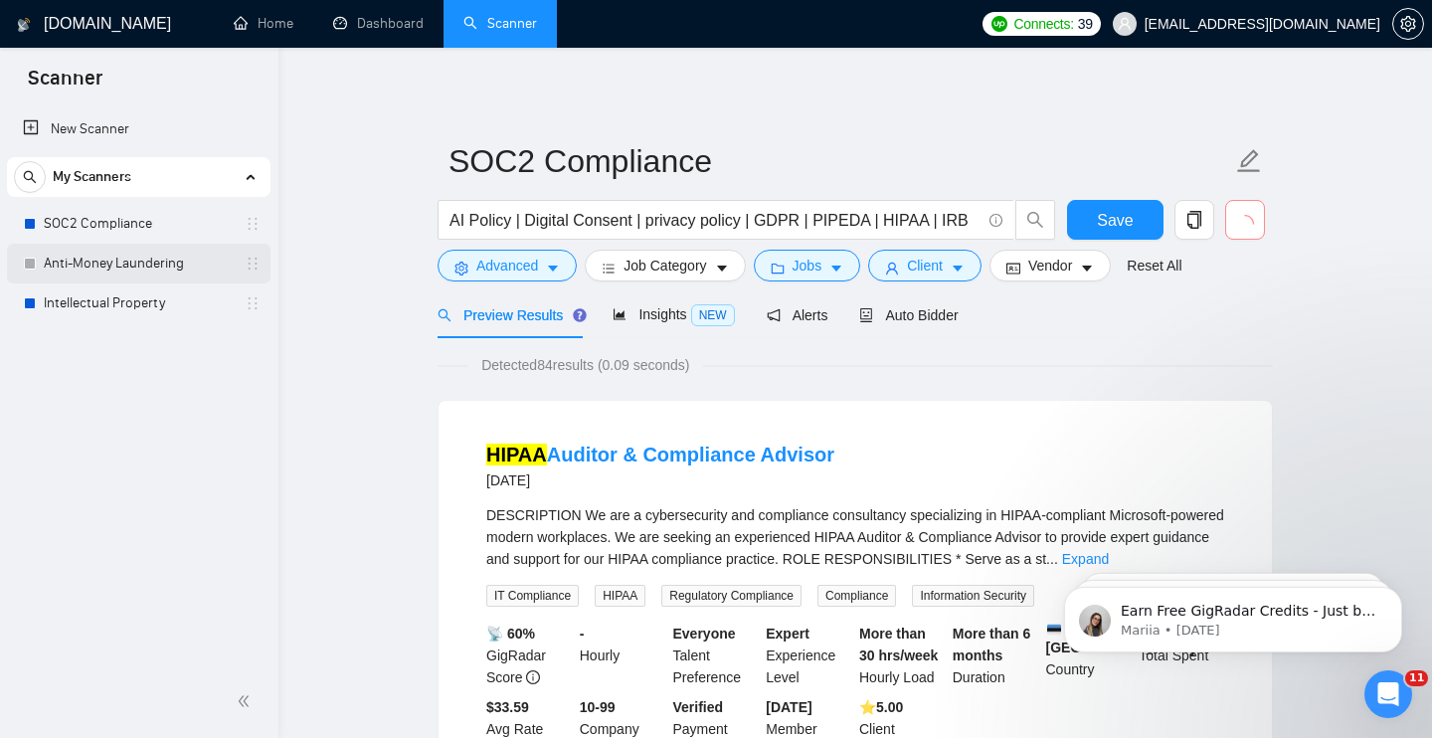
click at [143, 284] on link "Intellectual Property" at bounding box center [138, 304] width 189 height 40
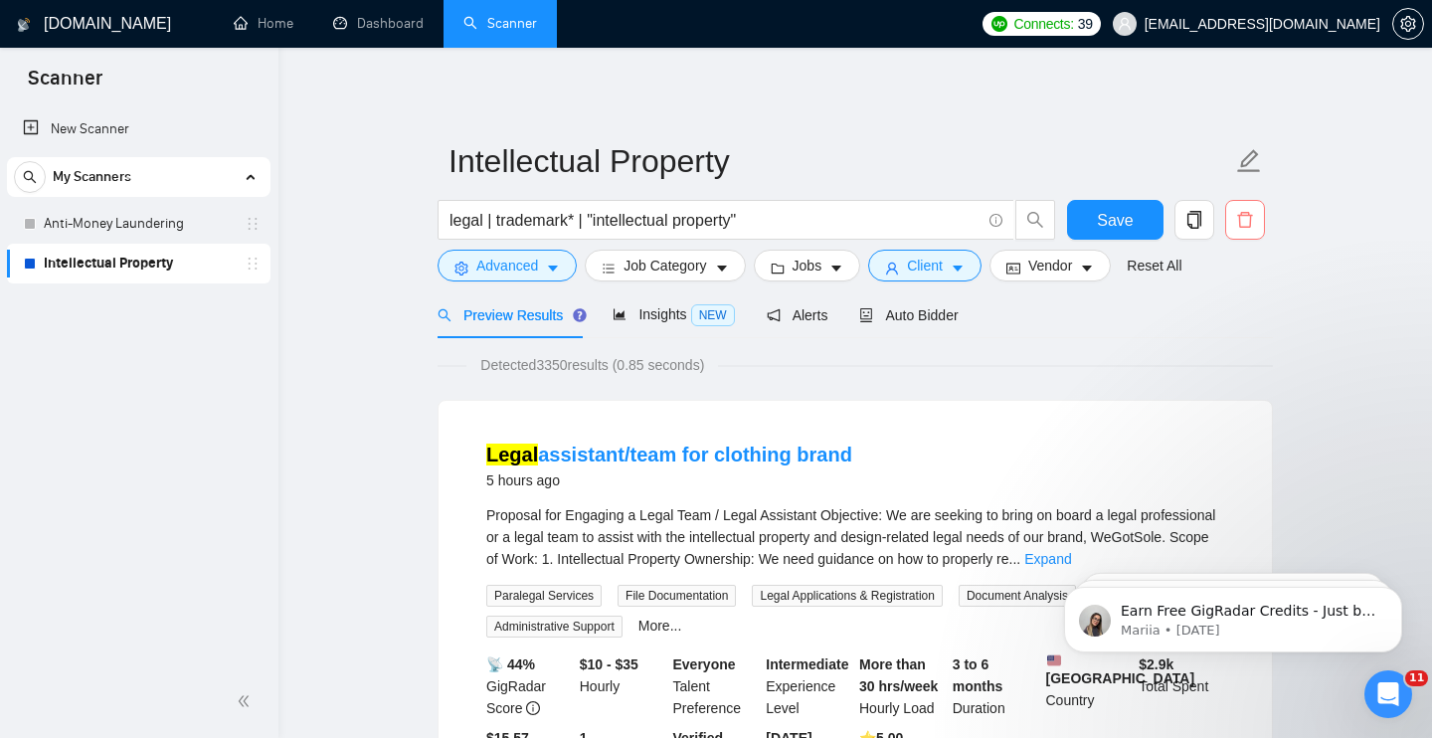
click at [1254, 219] on span "delete" at bounding box center [1246, 220] width 38 height 18
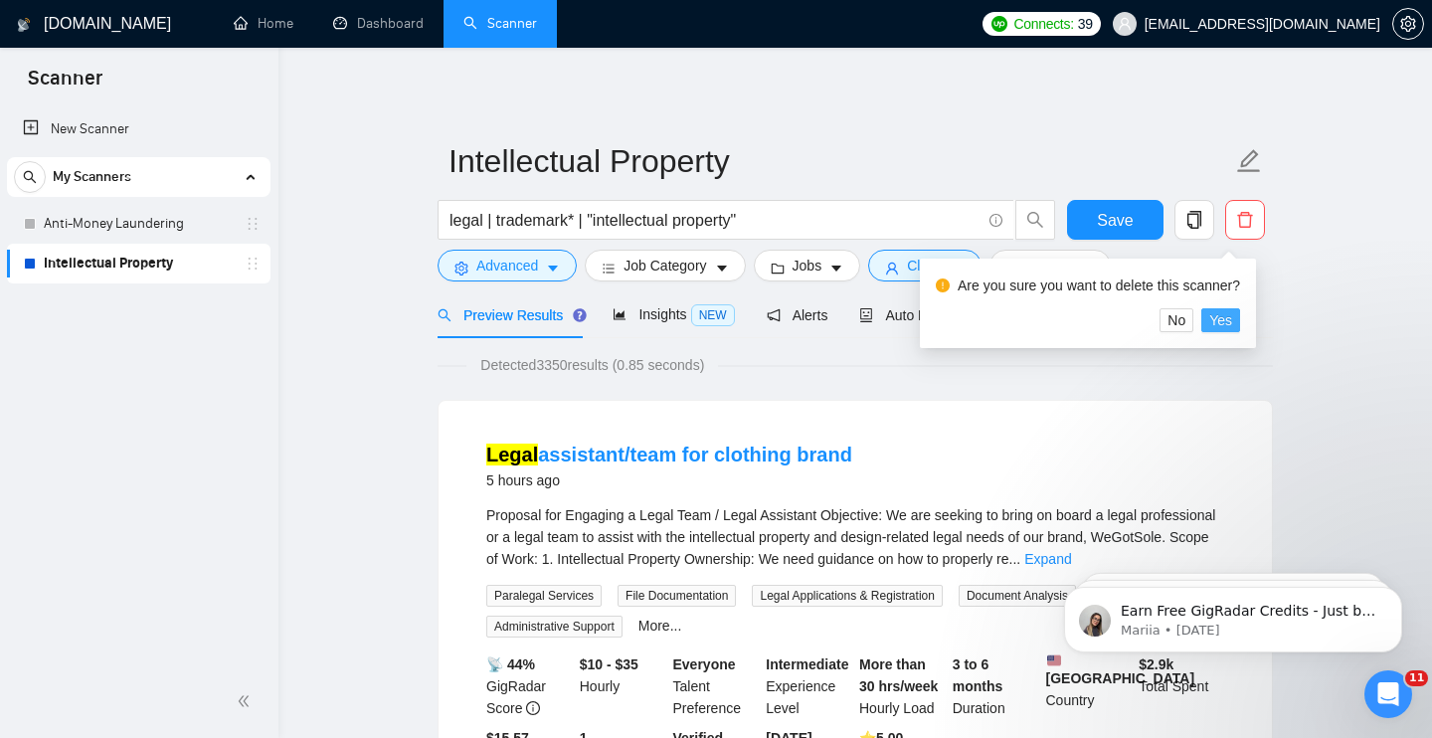
click at [1233, 313] on span "Yes" at bounding box center [1221, 320] width 23 height 22
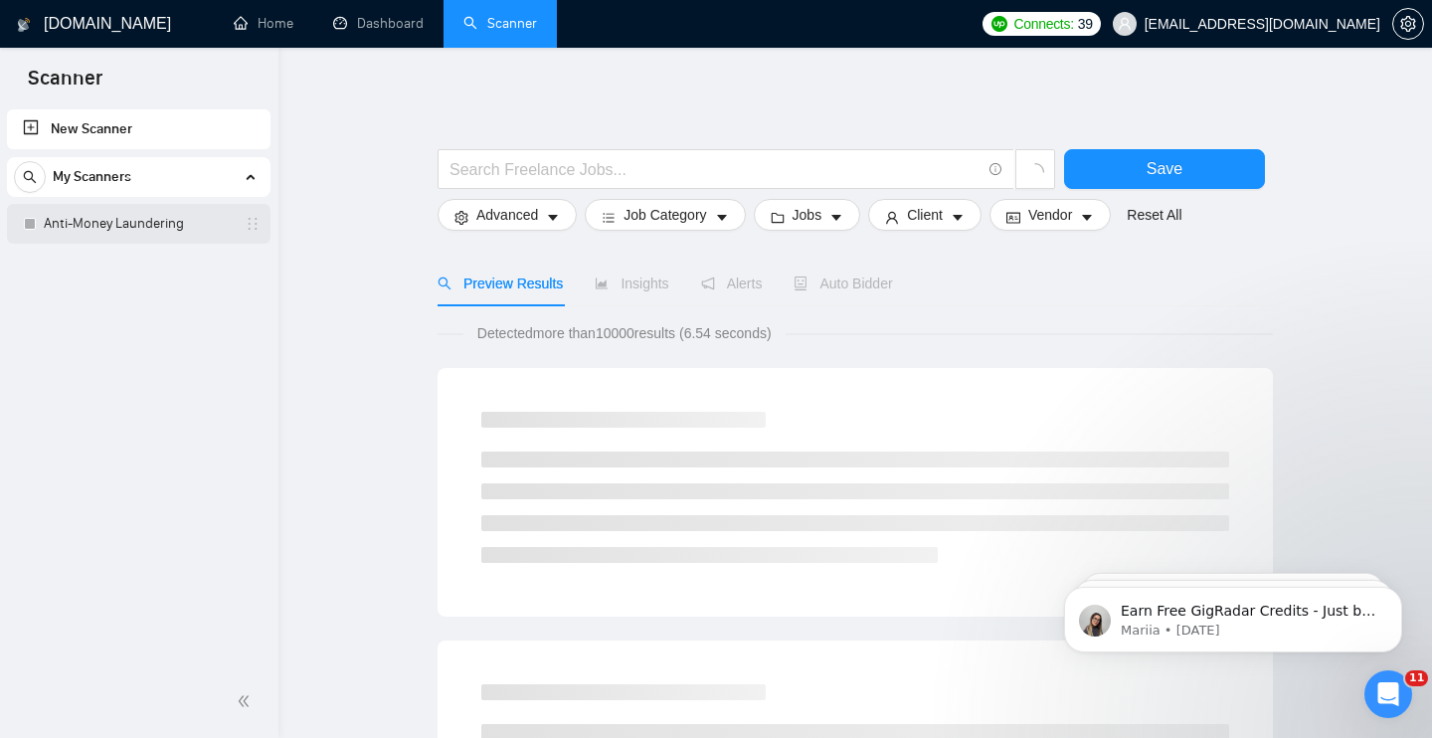
click at [119, 223] on link "Anti-Money Laundering" at bounding box center [138, 224] width 189 height 40
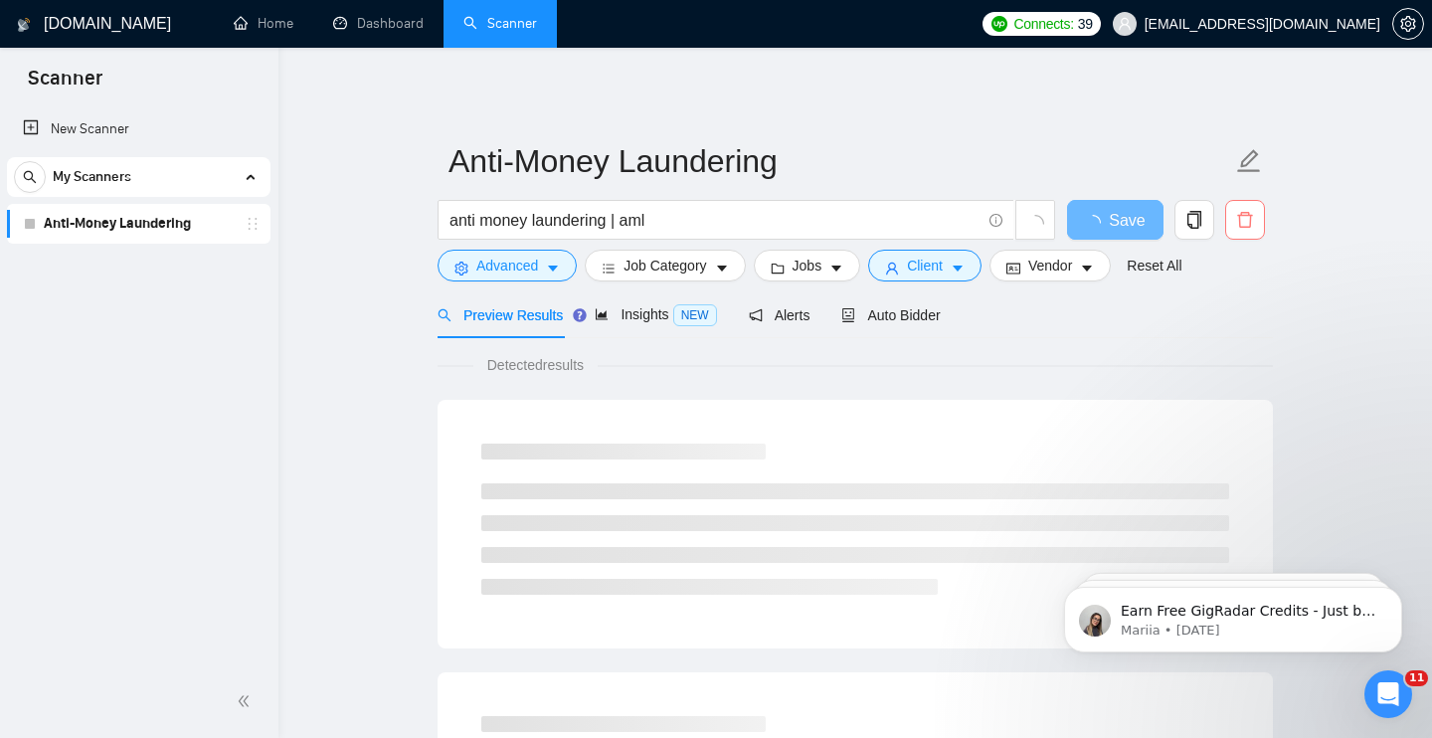
click at [1247, 224] on icon "delete" at bounding box center [1246, 220] width 18 height 18
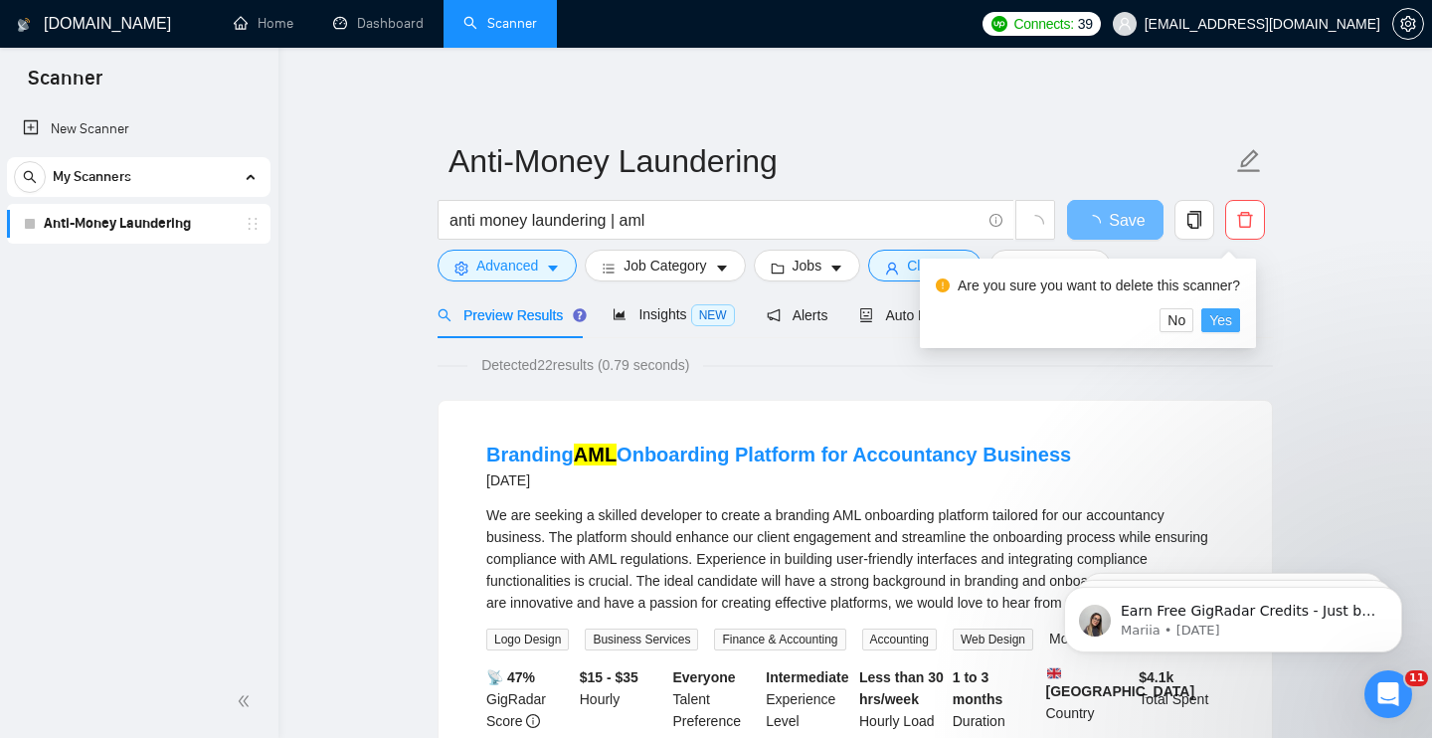
click at [1233, 318] on span "Yes" at bounding box center [1221, 320] width 23 height 22
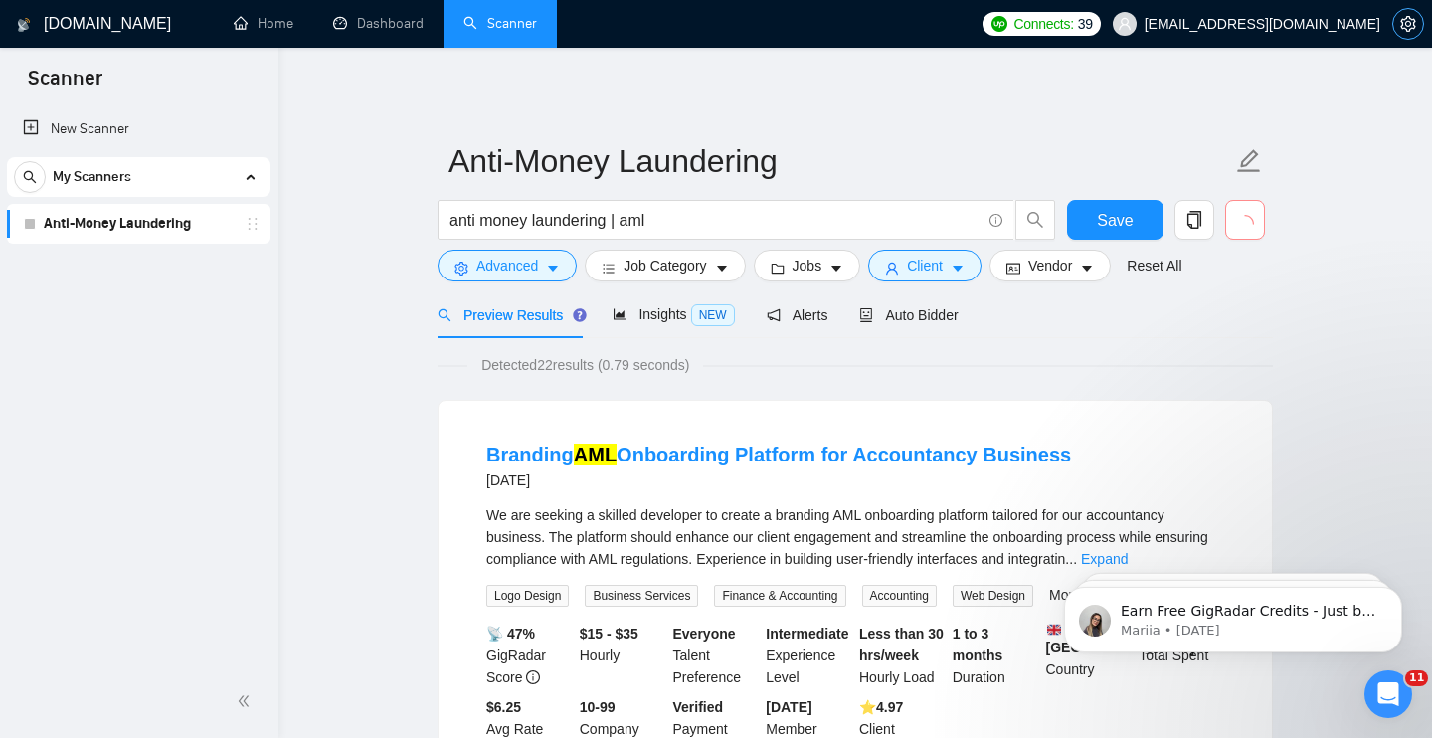
click at [1406, 31] on icon "setting" at bounding box center [1409, 24] width 16 height 16
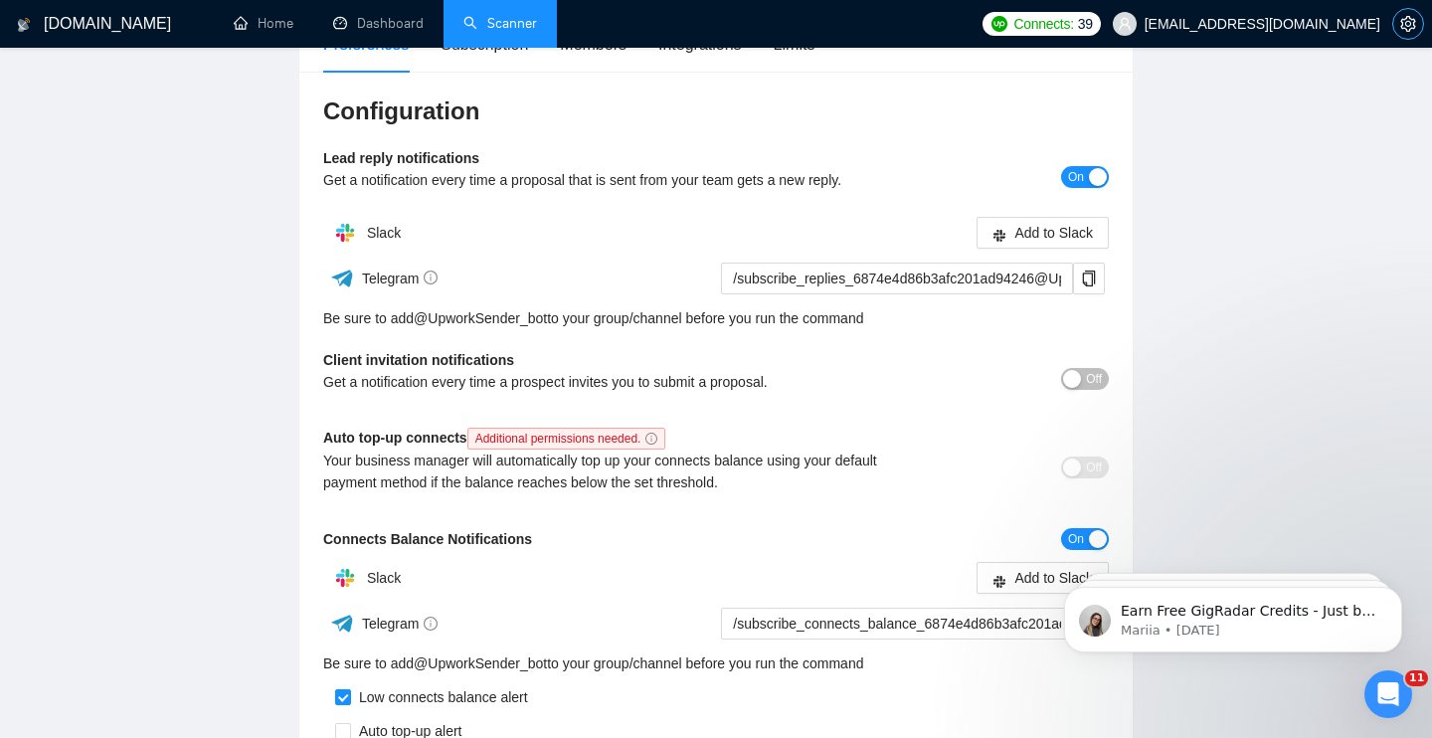
scroll to position [202, 0]
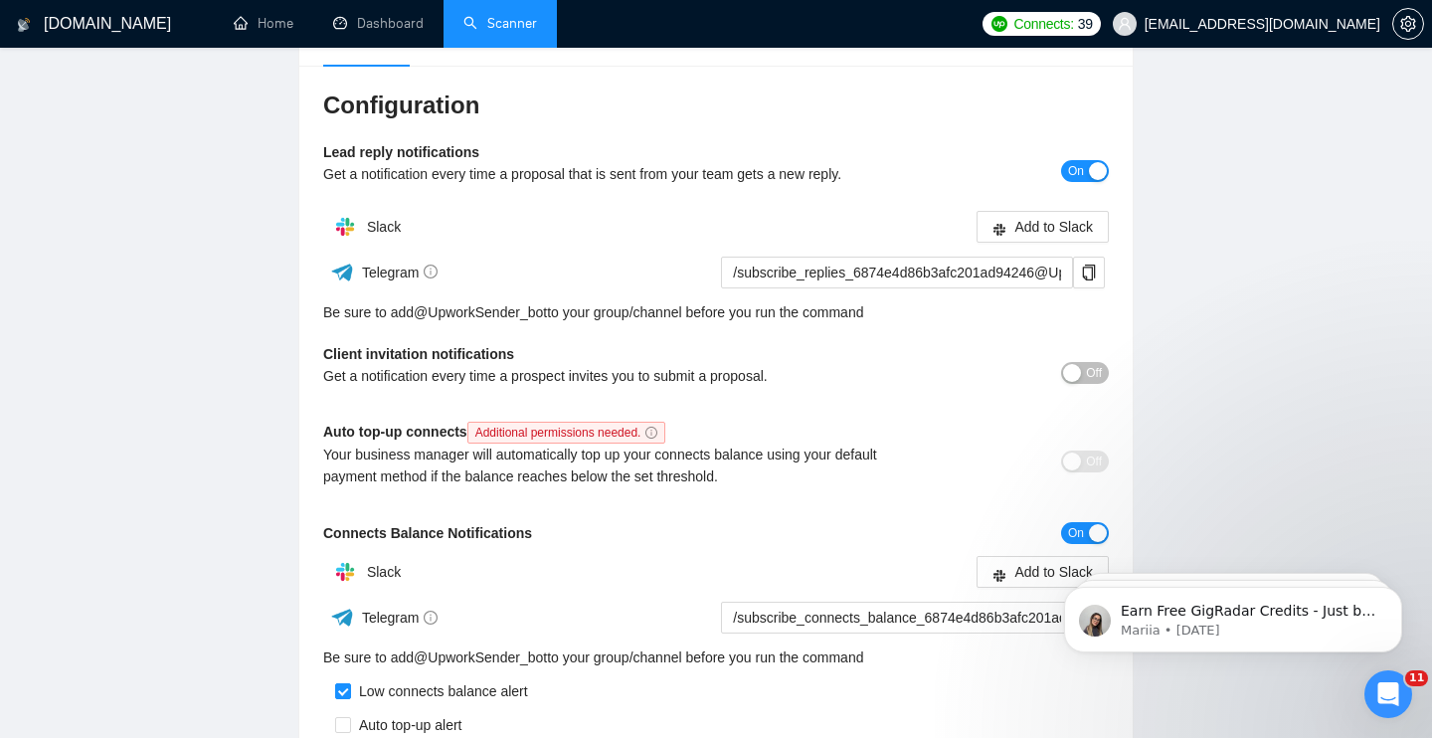
click at [1082, 173] on span "On" at bounding box center [1076, 171] width 16 height 22
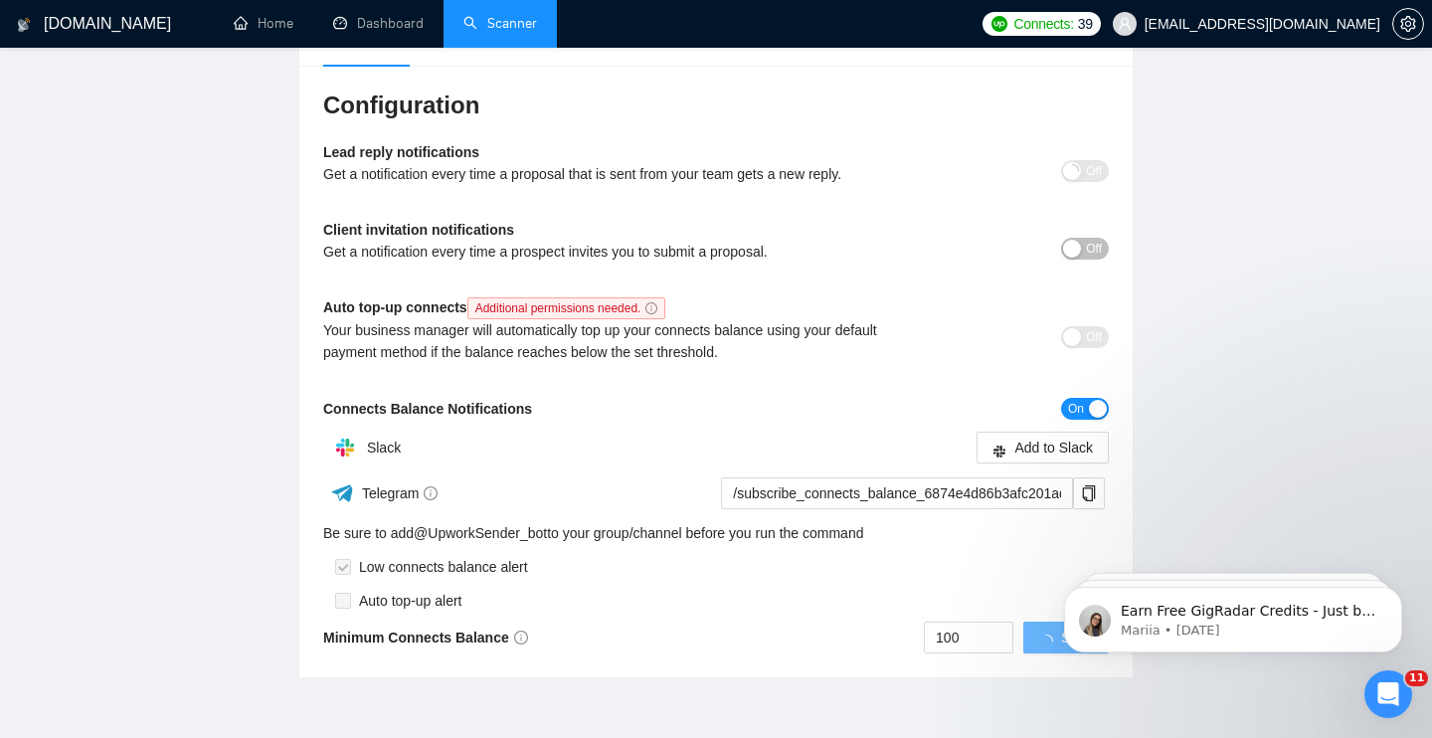
scroll to position [295, 0]
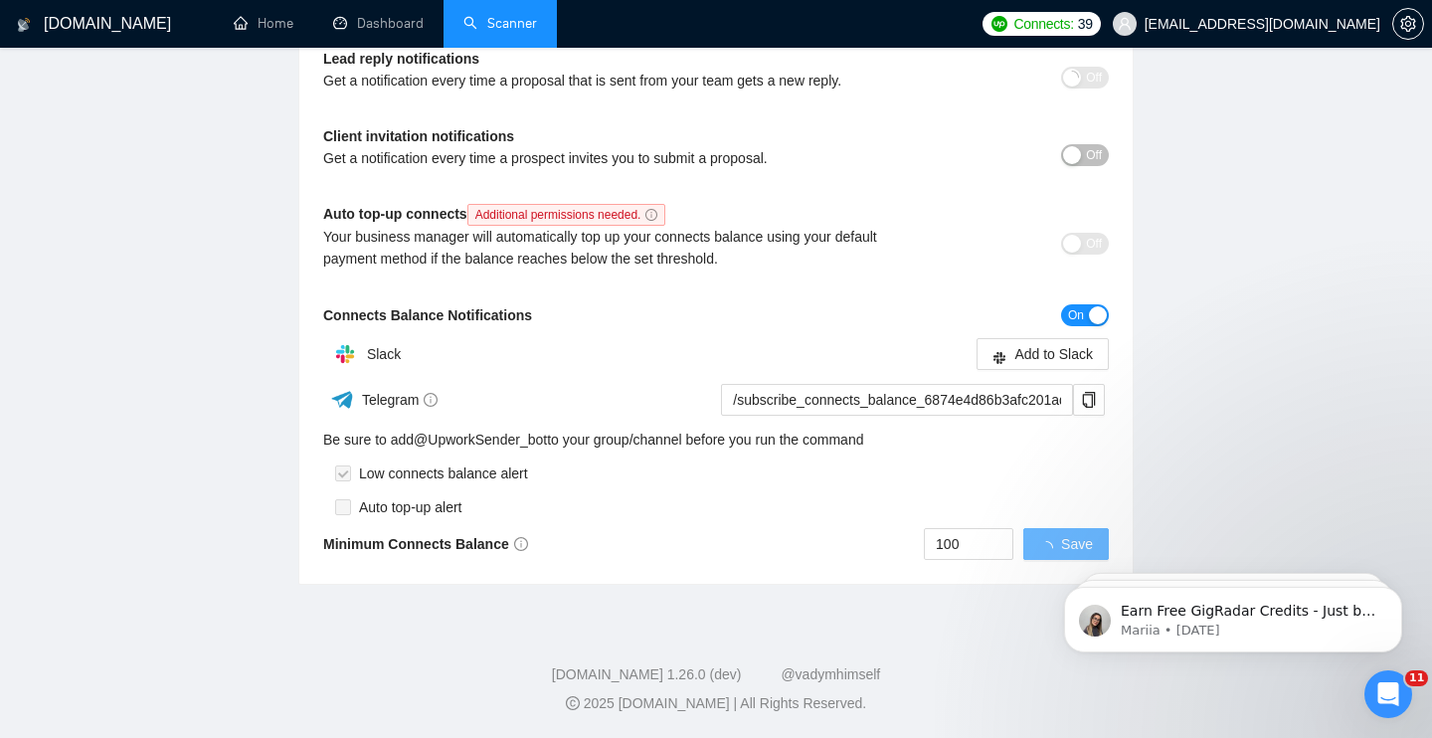
click at [1081, 317] on span "On" at bounding box center [1076, 315] width 16 height 22
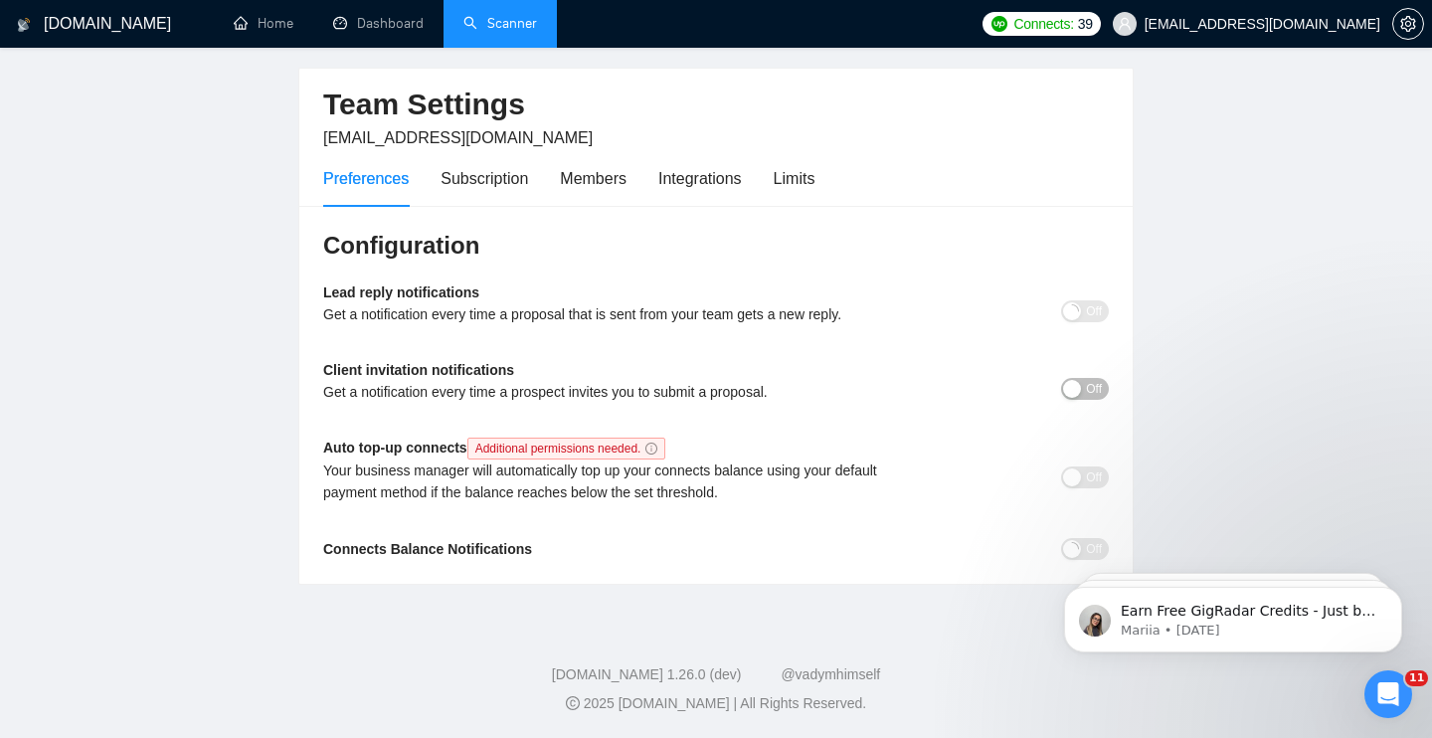
scroll to position [62, 0]
click at [499, 180] on div "Subscription" at bounding box center [485, 178] width 88 height 25
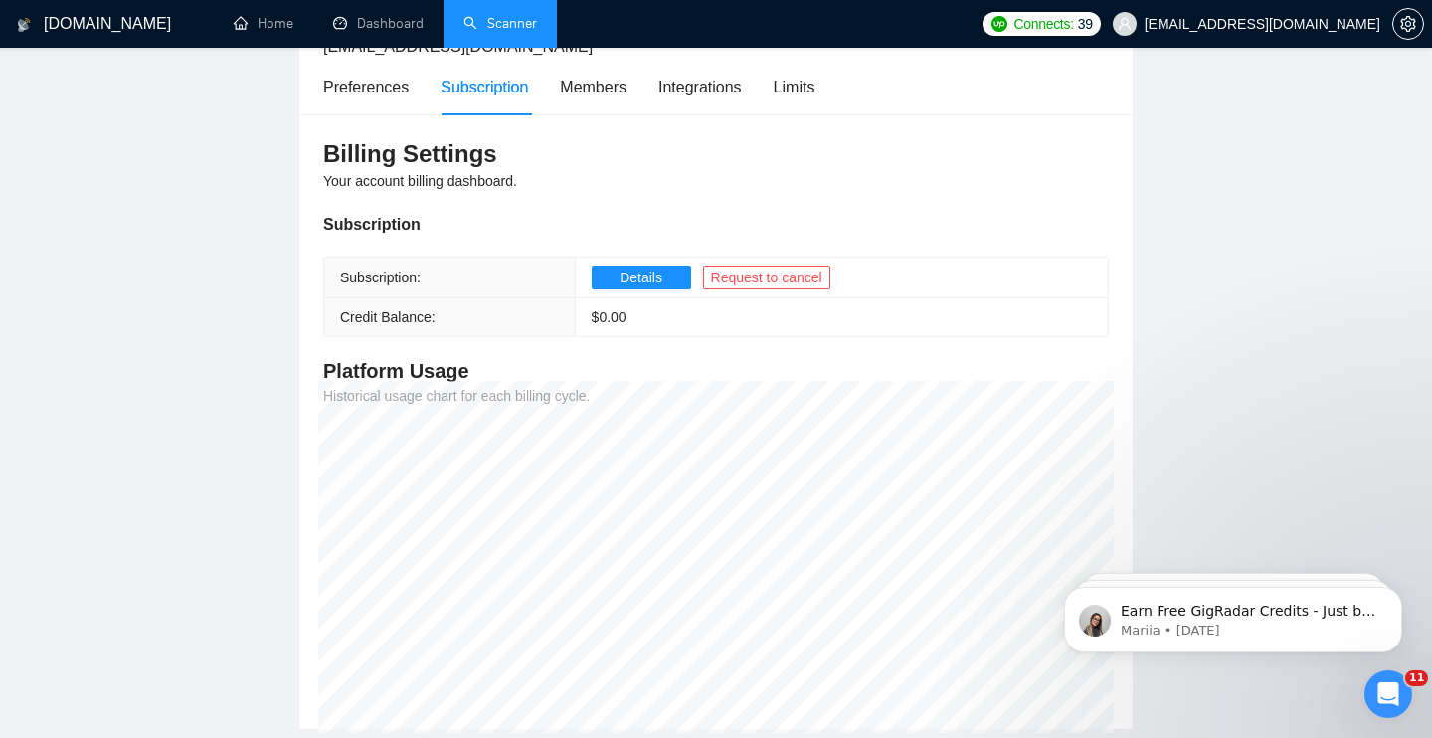
scroll to position [148, 0]
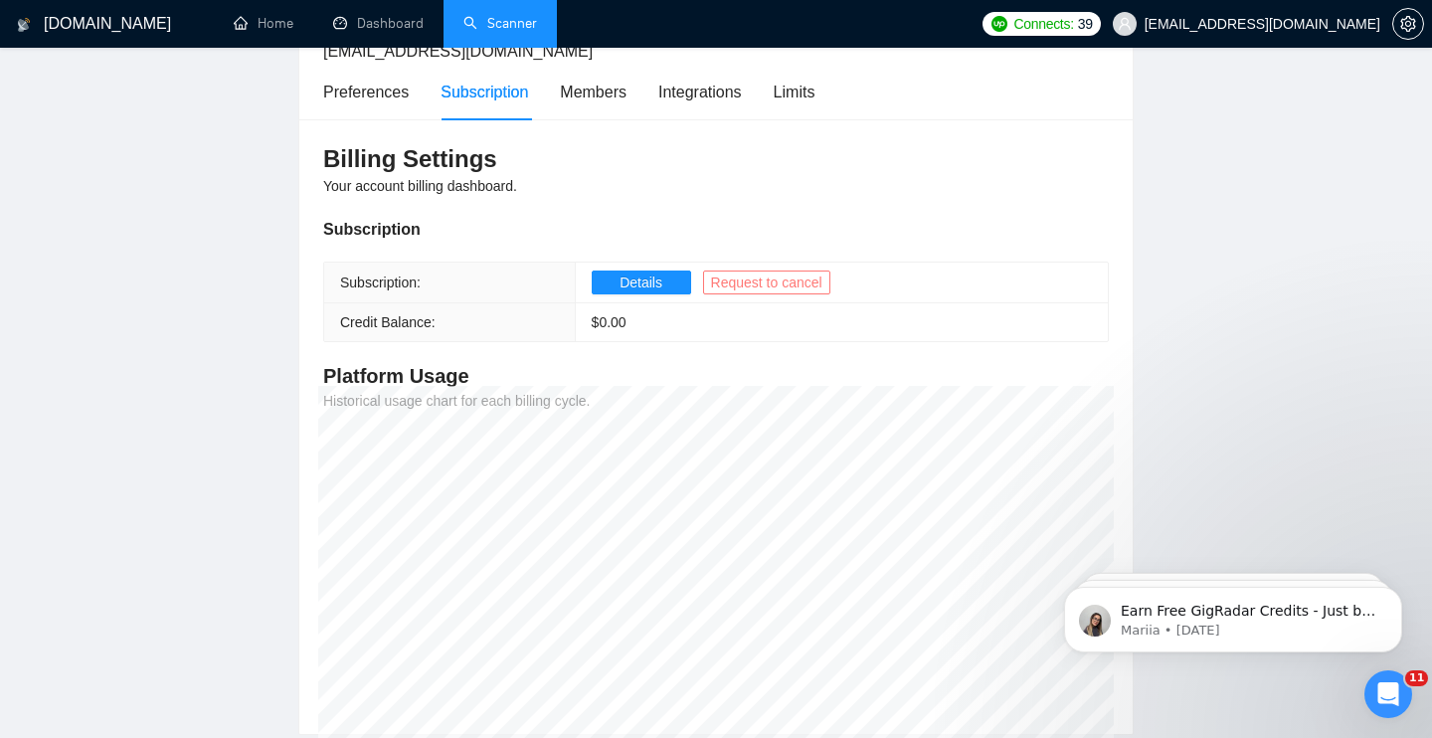
click at [763, 286] on span "Request to cancel" at bounding box center [766, 283] width 111 height 22
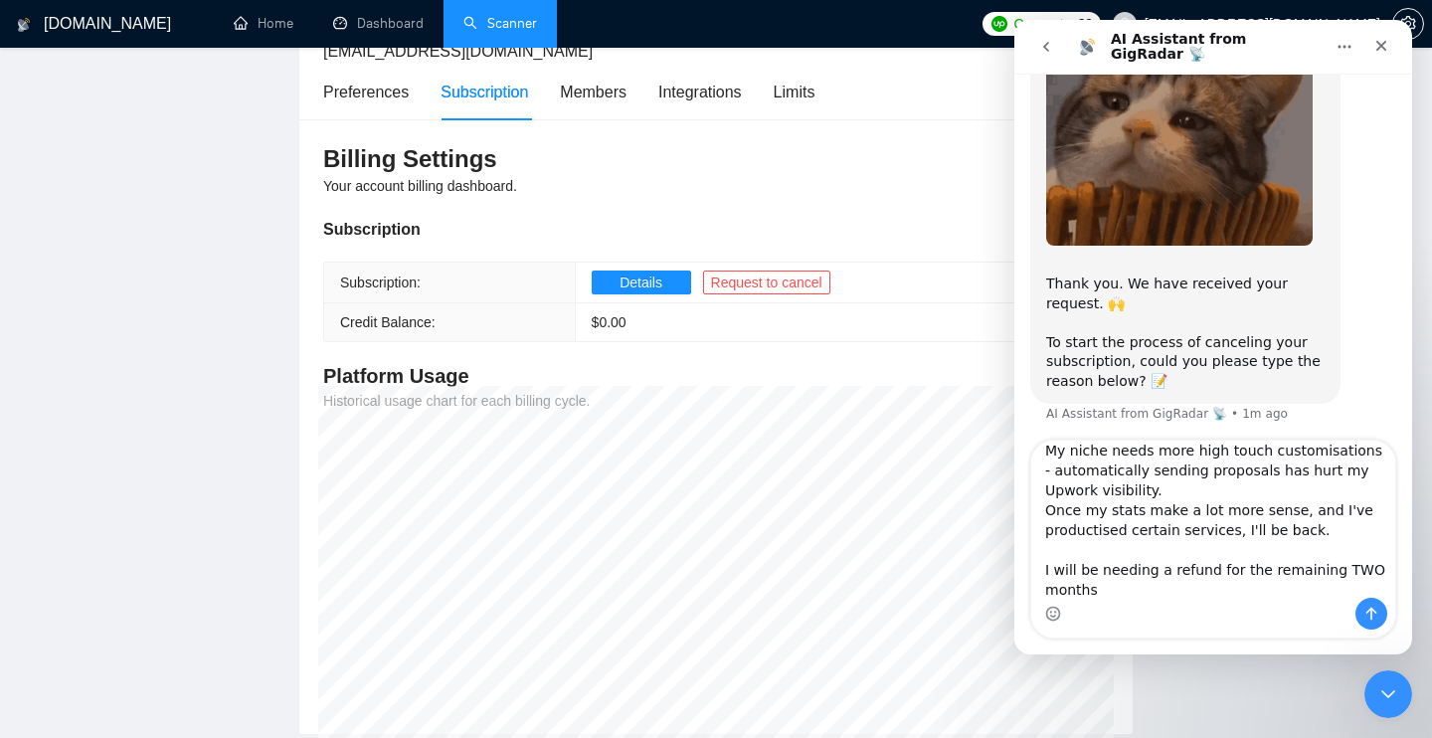
scroll to position [188, 0]
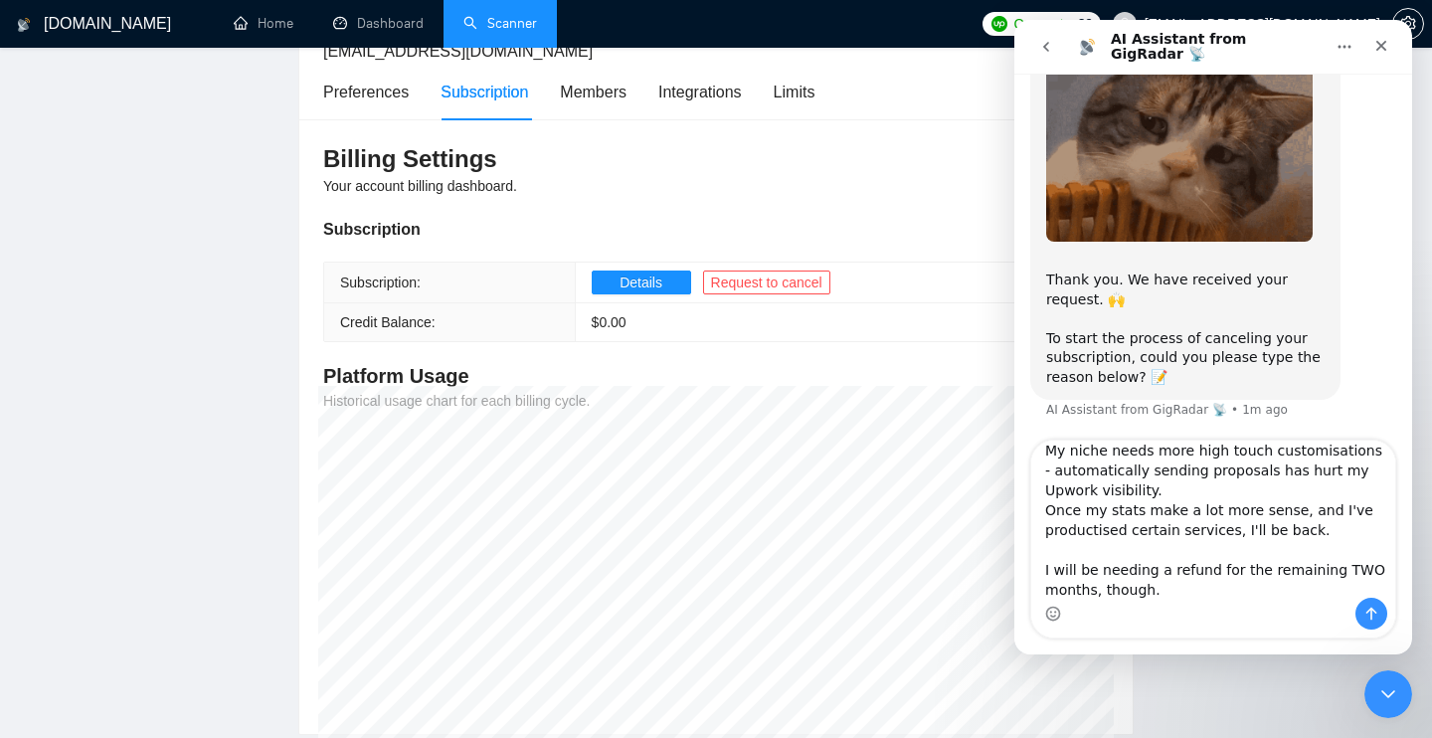
type textarea "My niche needs more high touch customisations - automatically sending proposals…"
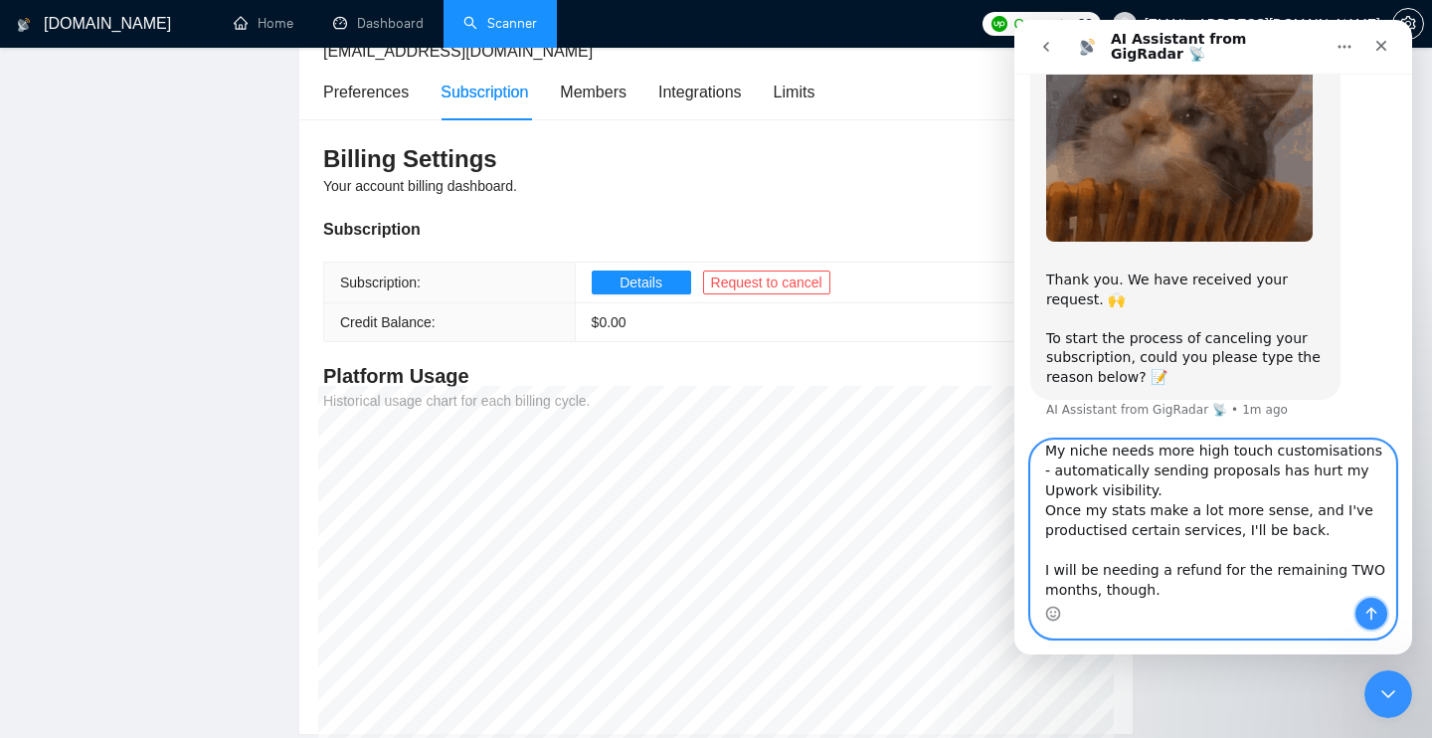
click at [1370, 615] on icon "Send a message…" at bounding box center [1372, 614] width 16 height 16
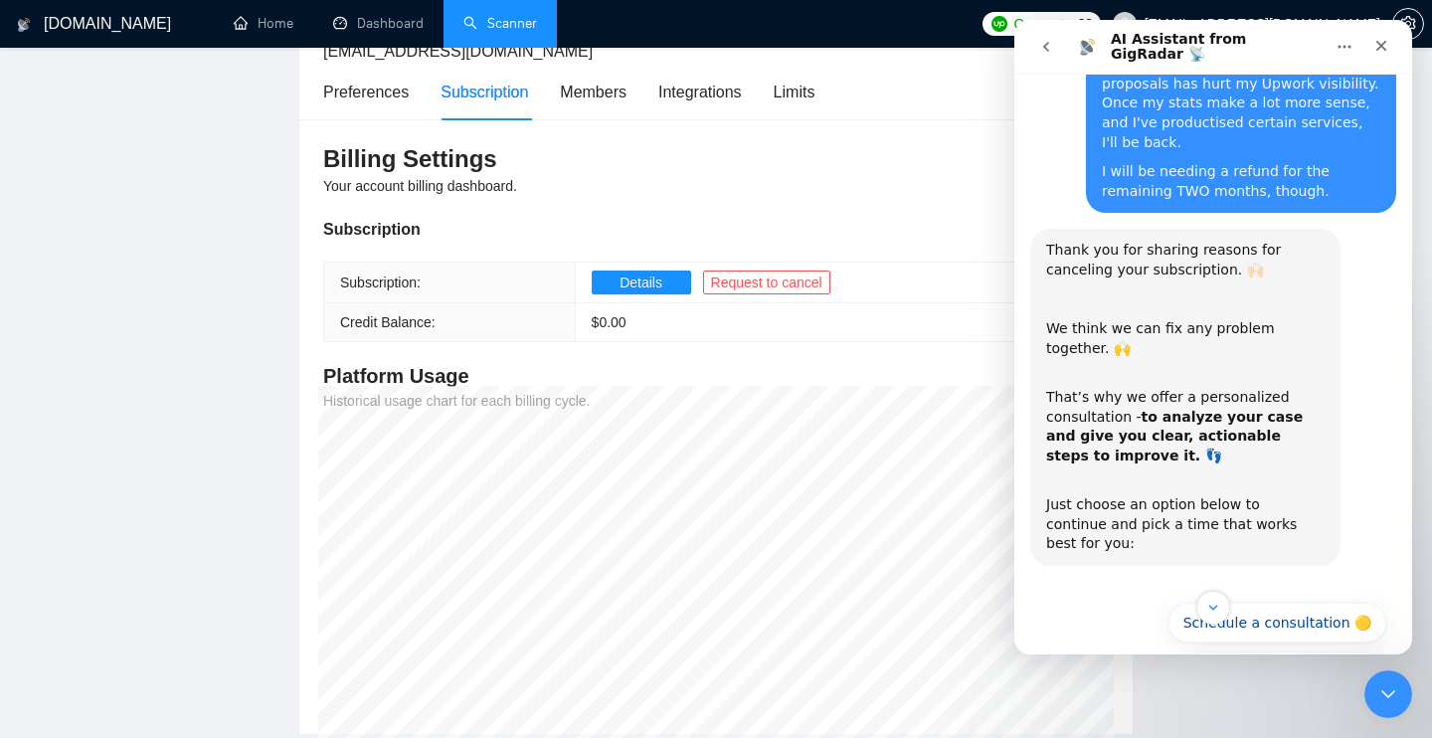
scroll to position [631, 0]
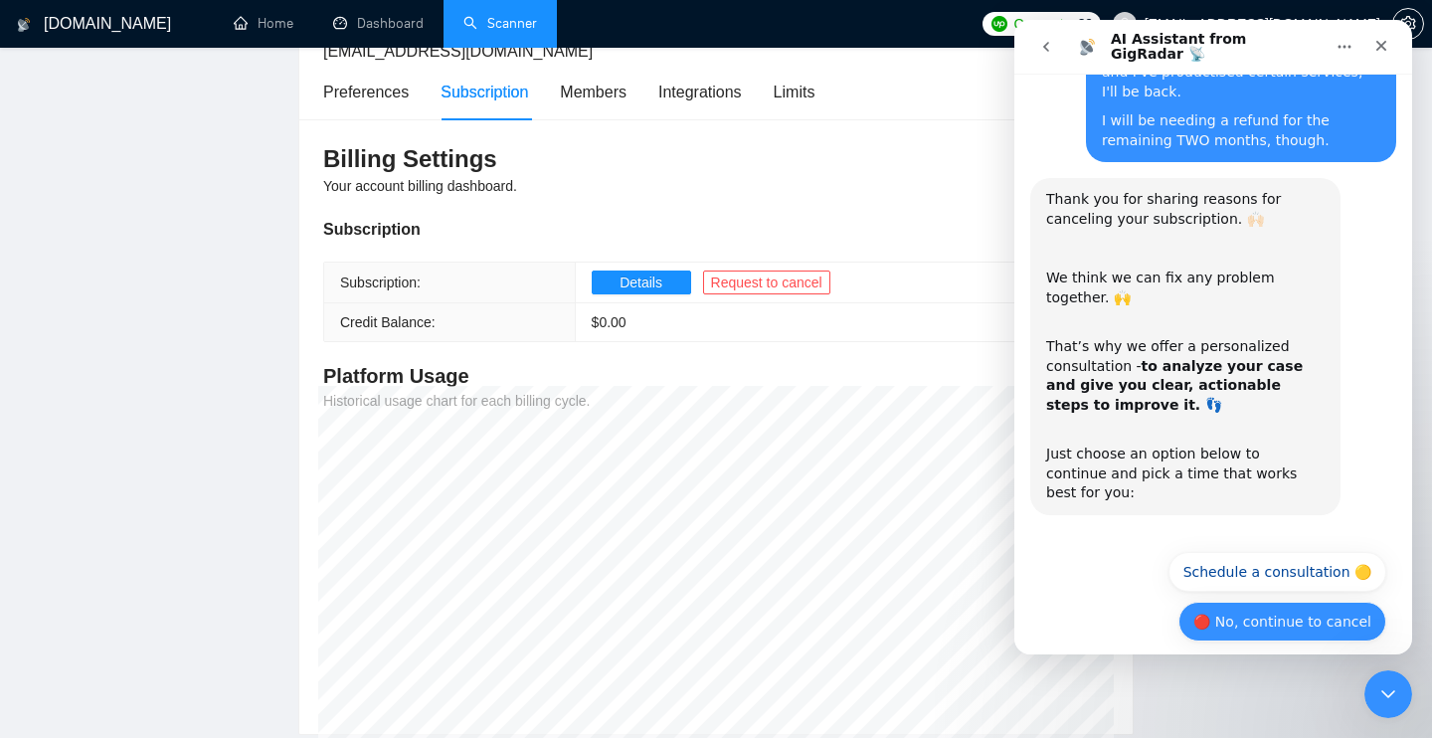
click at [1261, 602] on button "🔴 No, continue to cancel" at bounding box center [1283, 622] width 208 height 40
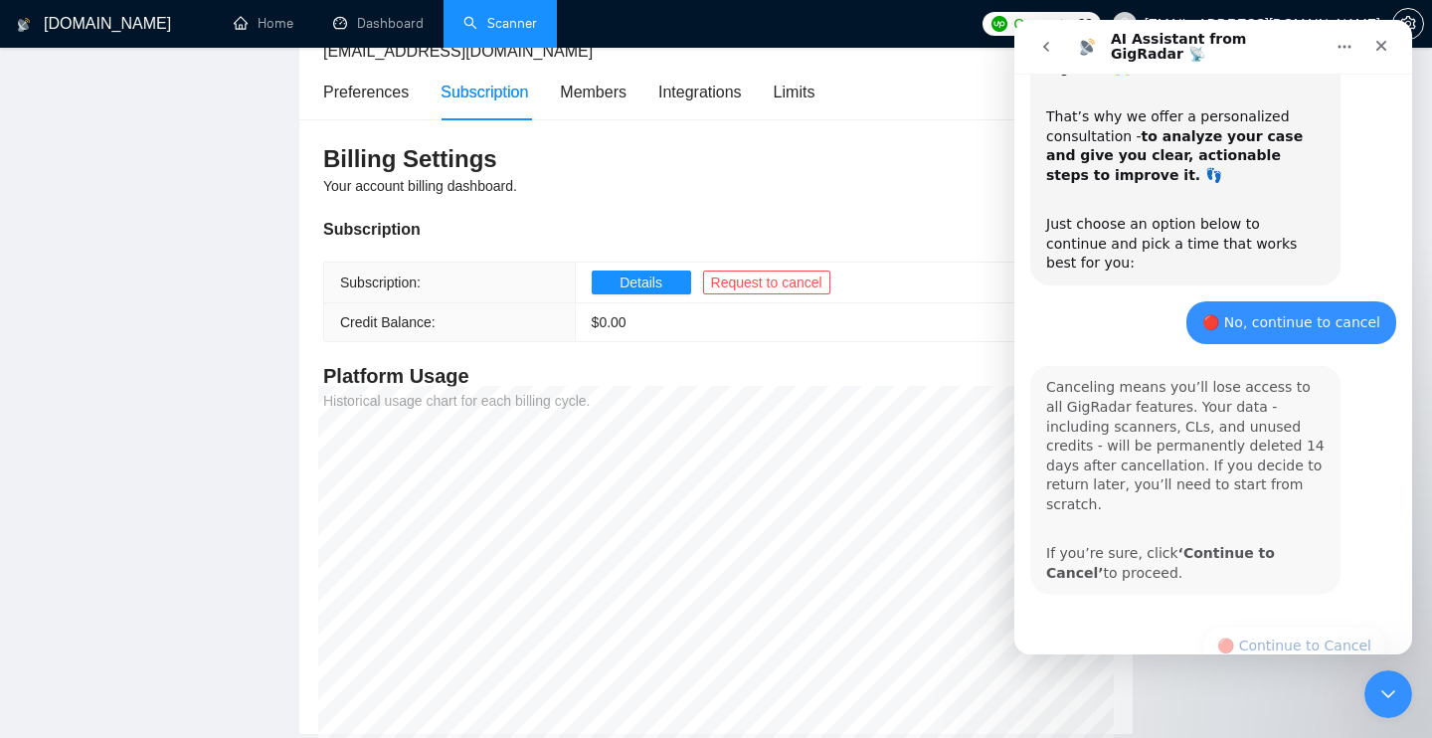
scroll to position [867, 0]
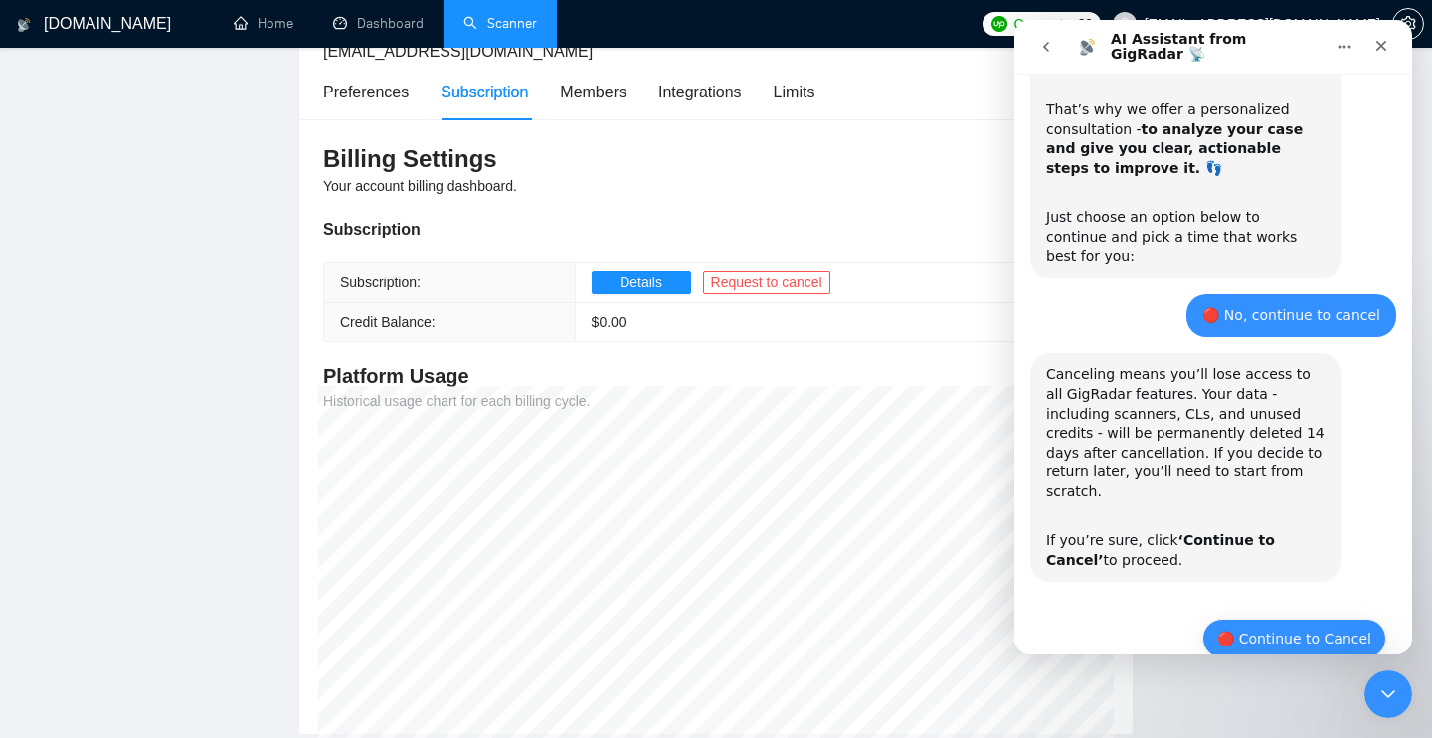
click at [1270, 619] on button "🔴 Continue to Cancel" at bounding box center [1295, 639] width 184 height 40
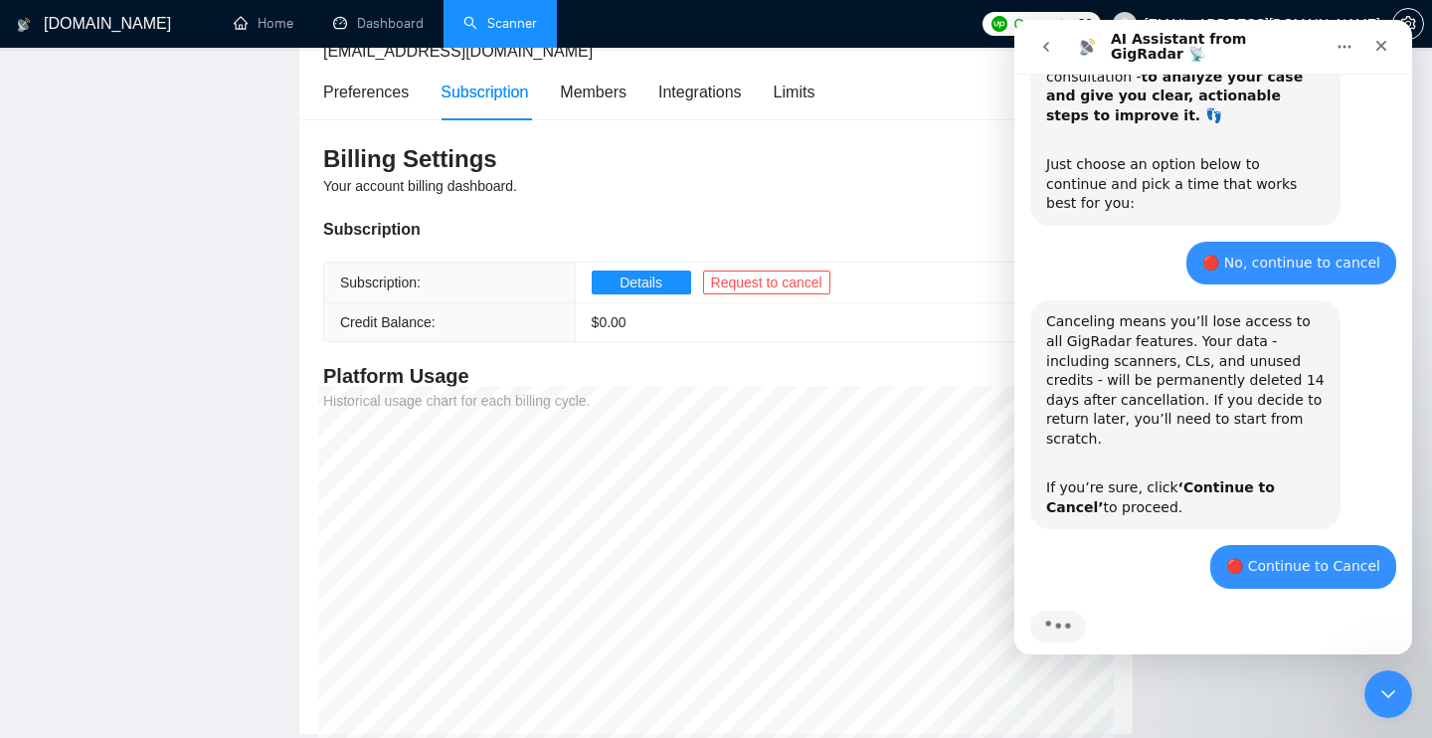
scroll to position [1013, 0]
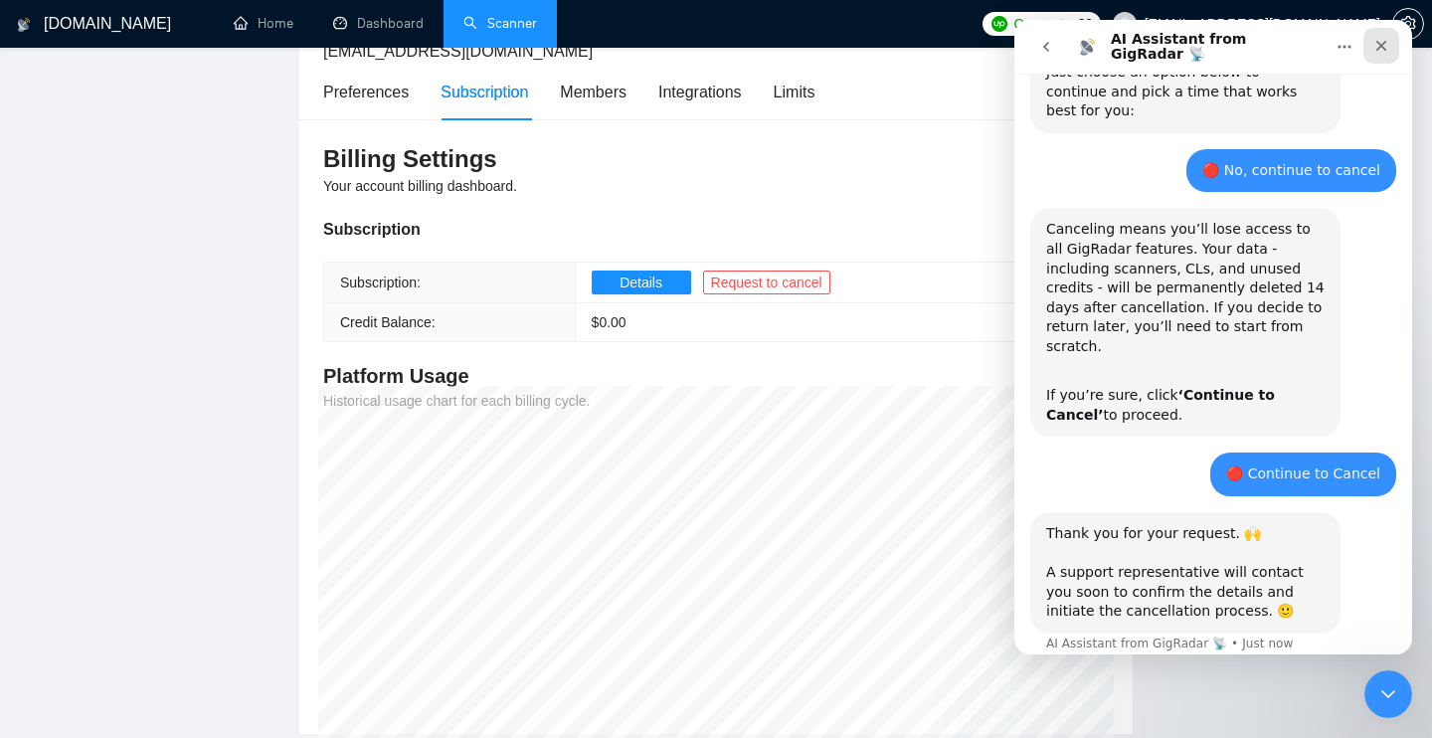
click at [1382, 47] on icon "Close" at bounding box center [1382, 46] width 11 height 11
